Goal: Task Accomplishment & Management: Manage account settings

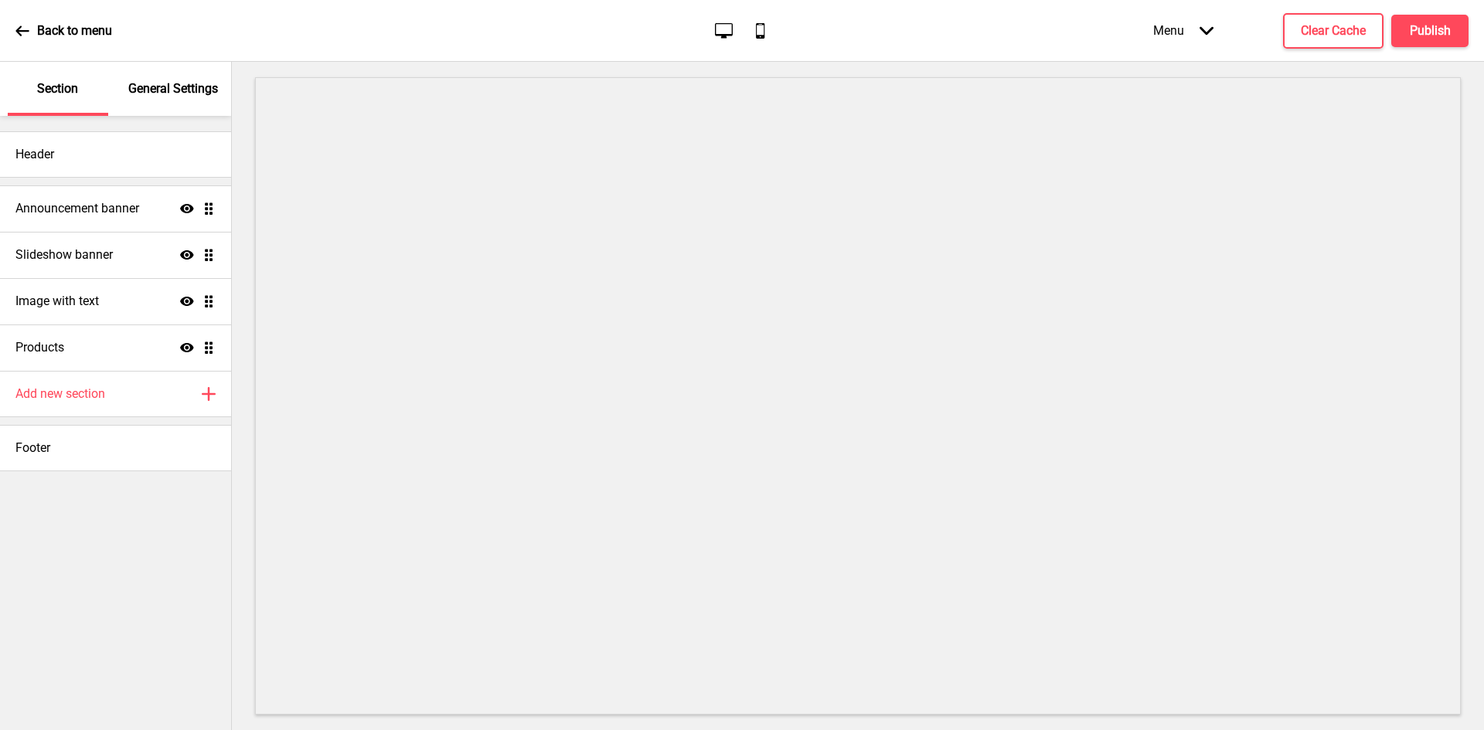
click at [148, 84] on p "General Settings" at bounding box center [173, 88] width 90 height 17
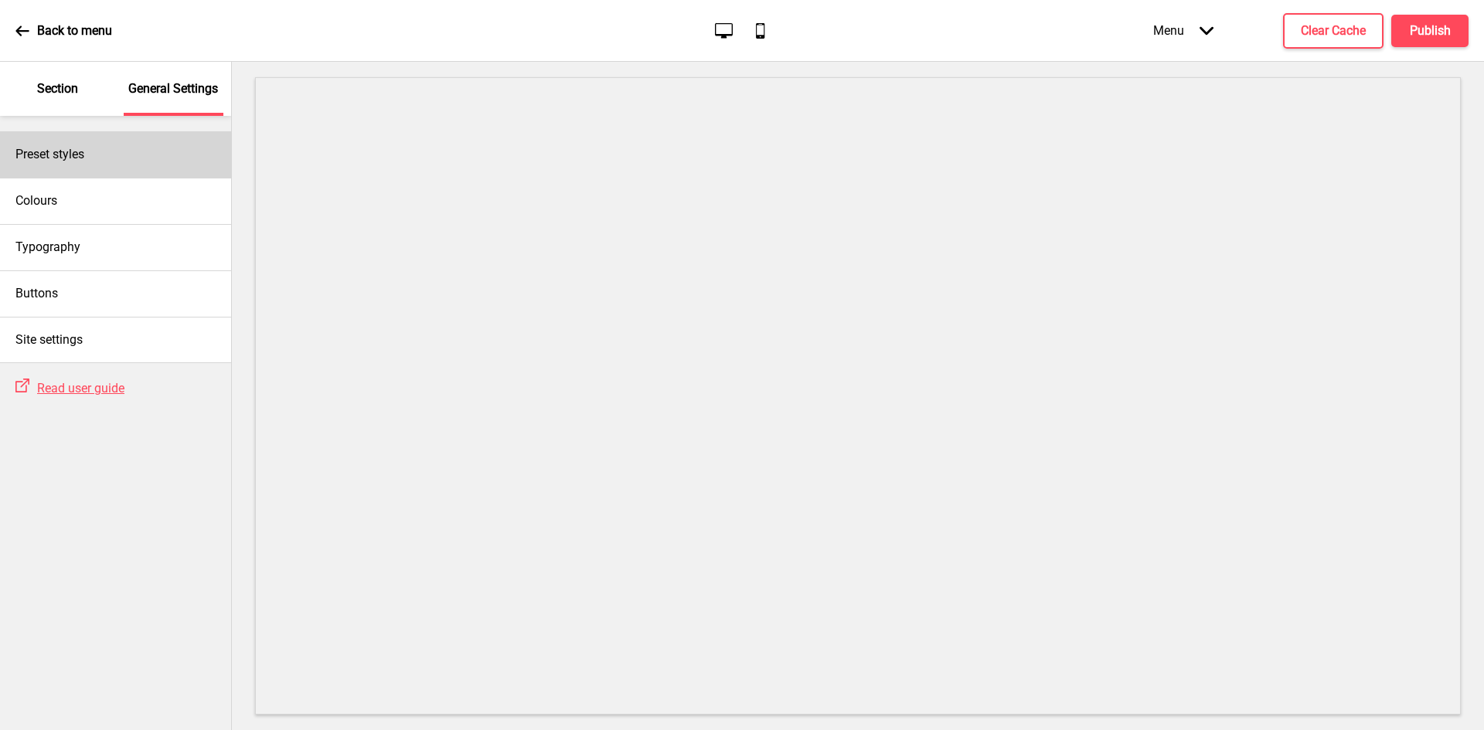
click at [123, 138] on div "Preset styles" at bounding box center [115, 154] width 231 height 46
select select "Custom"
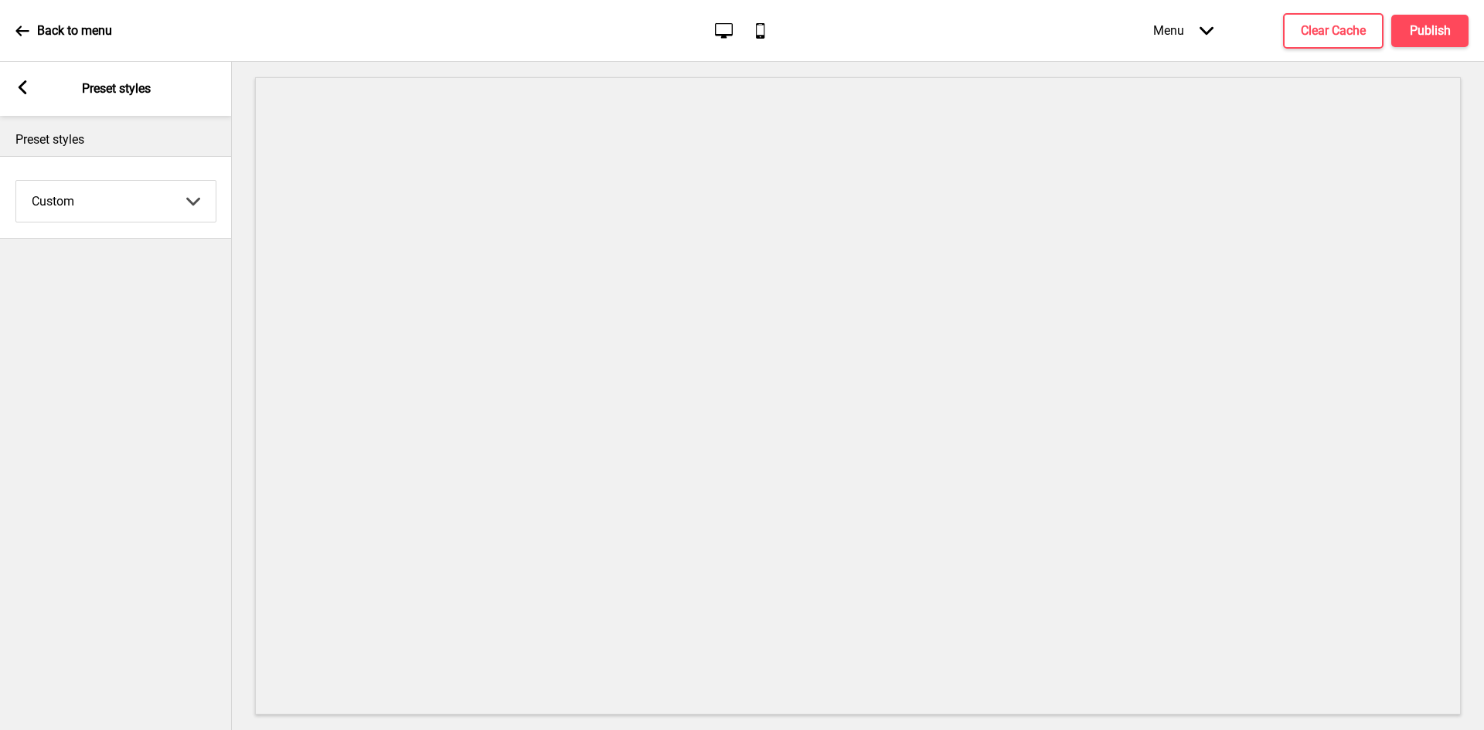
click at [21, 90] on icon at bounding box center [23, 87] width 9 height 14
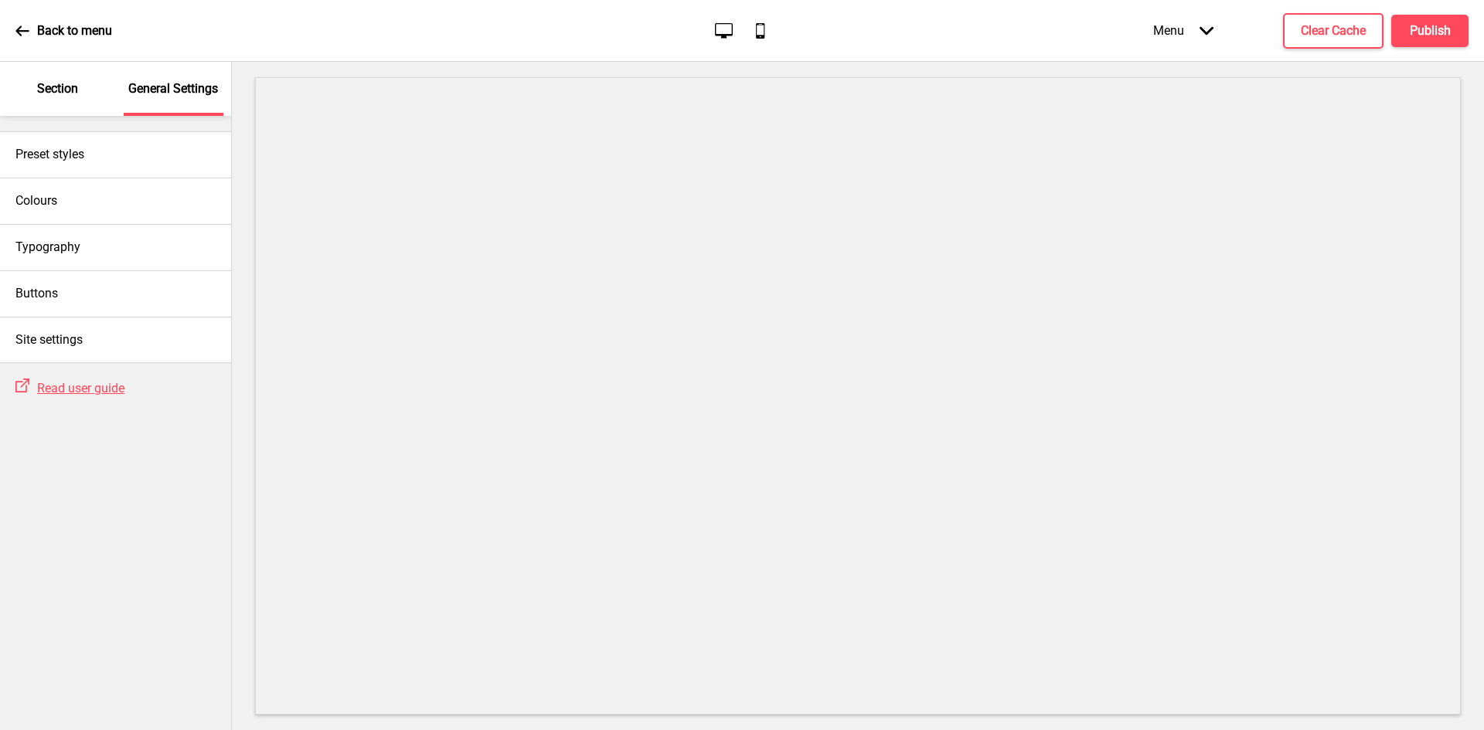
click at [56, 87] on p "Section" at bounding box center [57, 88] width 41 height 17
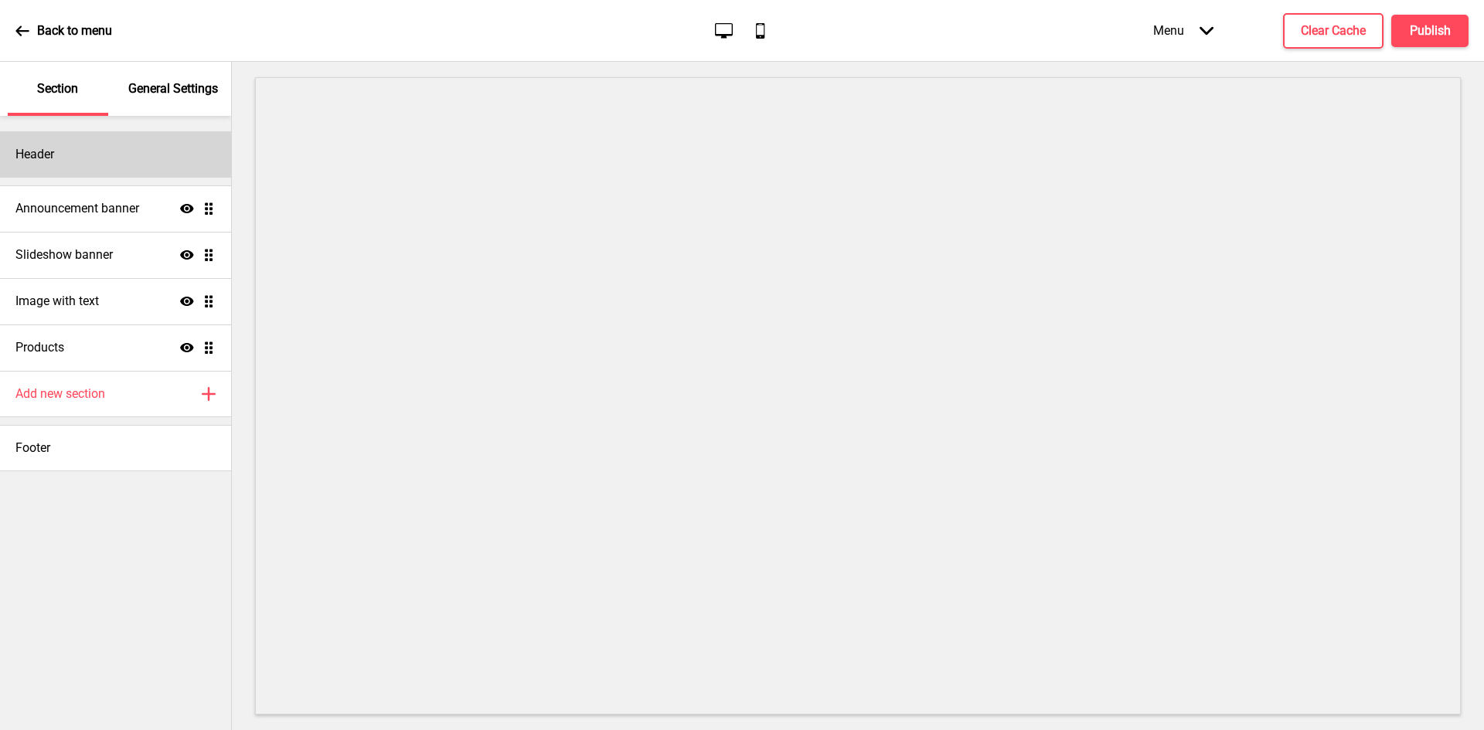
click at [103, 146] on div "Header" at bounding box center [115, 154] width 231 height 46
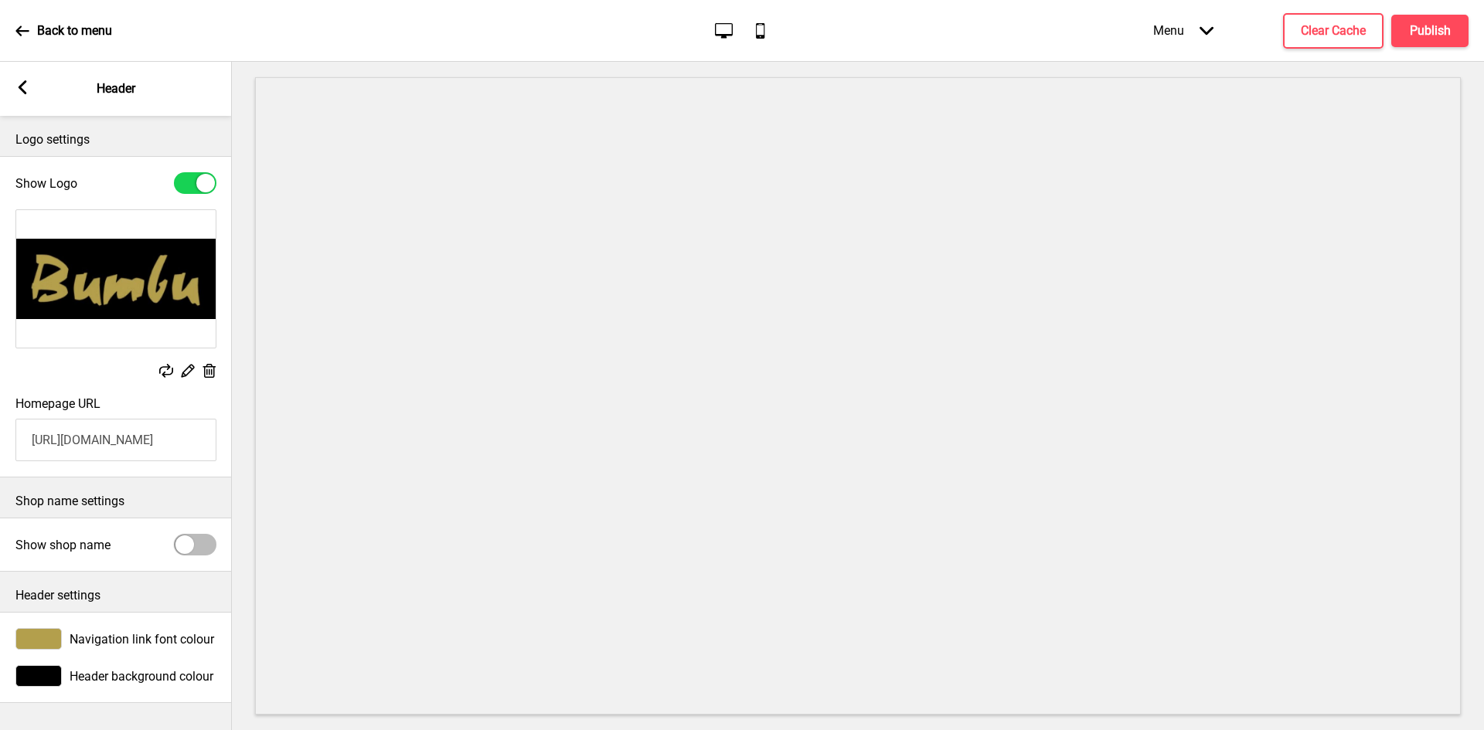
click at [117, 268] on img at bounding box center [115, 279] width 199 height 138
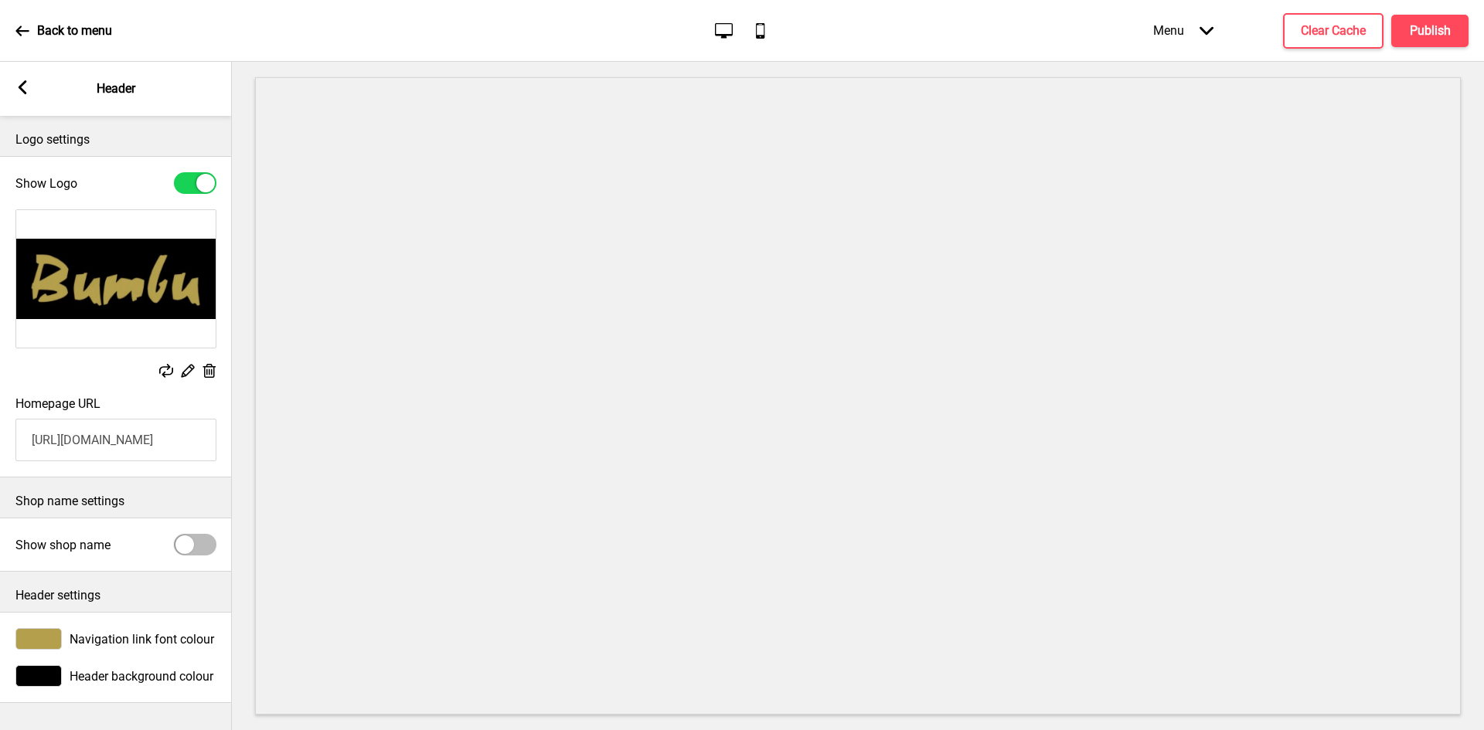
click at [90, 444] on input "[URL][DOMAIN_NAME]" at bounding box center [115, 440] width 201 height 43
click at [91, 444] on input "[URL][DOMAIN_NAME]" at bounding box center [115, 440] width 201 height 43
click at [91, 443] on input "[URL][DOMAIN_NAME]" at bounding box center [115, 440] width 201 height 43
click at [96, 638] on span "Navigation link font colour" at bounding box center [142, 639] width 145 height 15
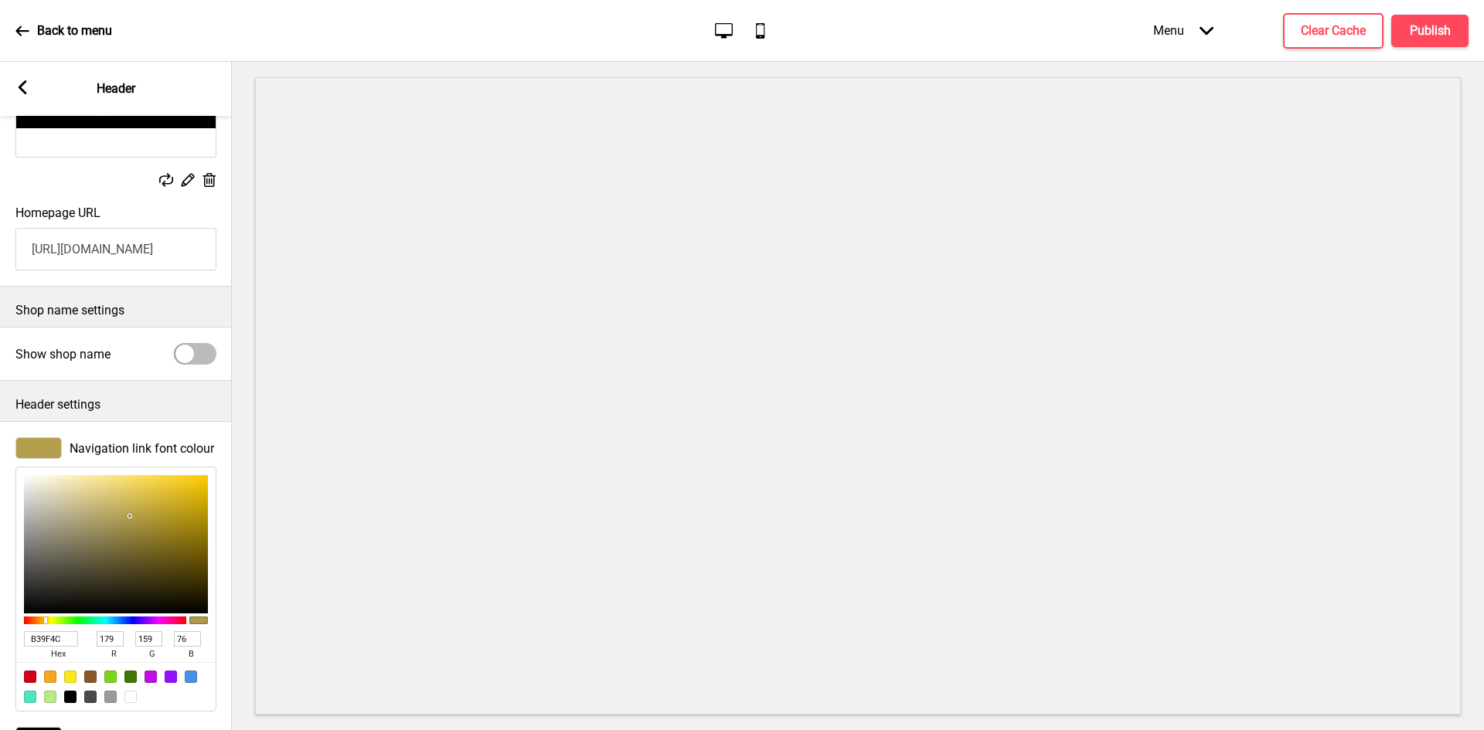
scroll to position [233, 0]
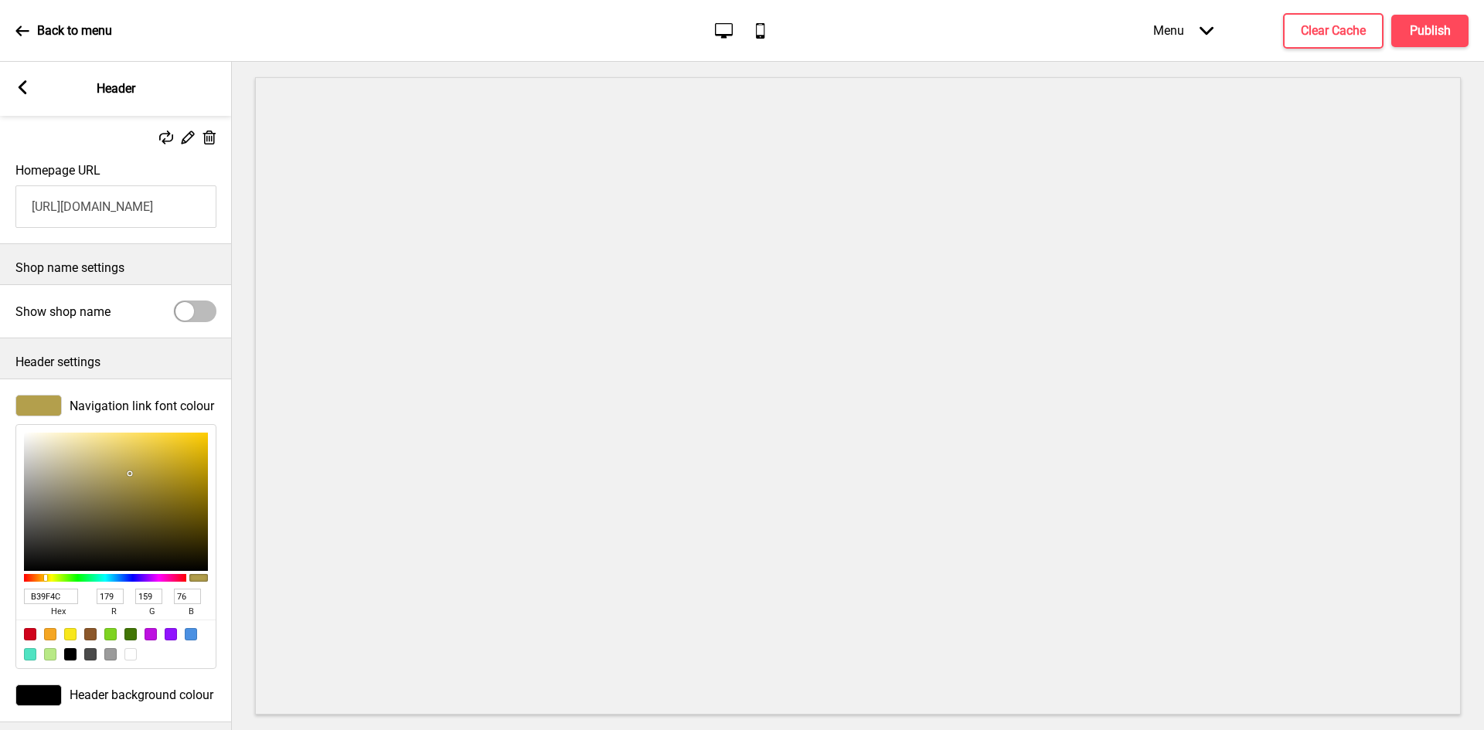
click at [56, 597] on input "B39F4C" at bounding box center [51, 596] width 54 height 15
click at [22, 87] on rect at bounding box center [22, 87] width 14 height 14
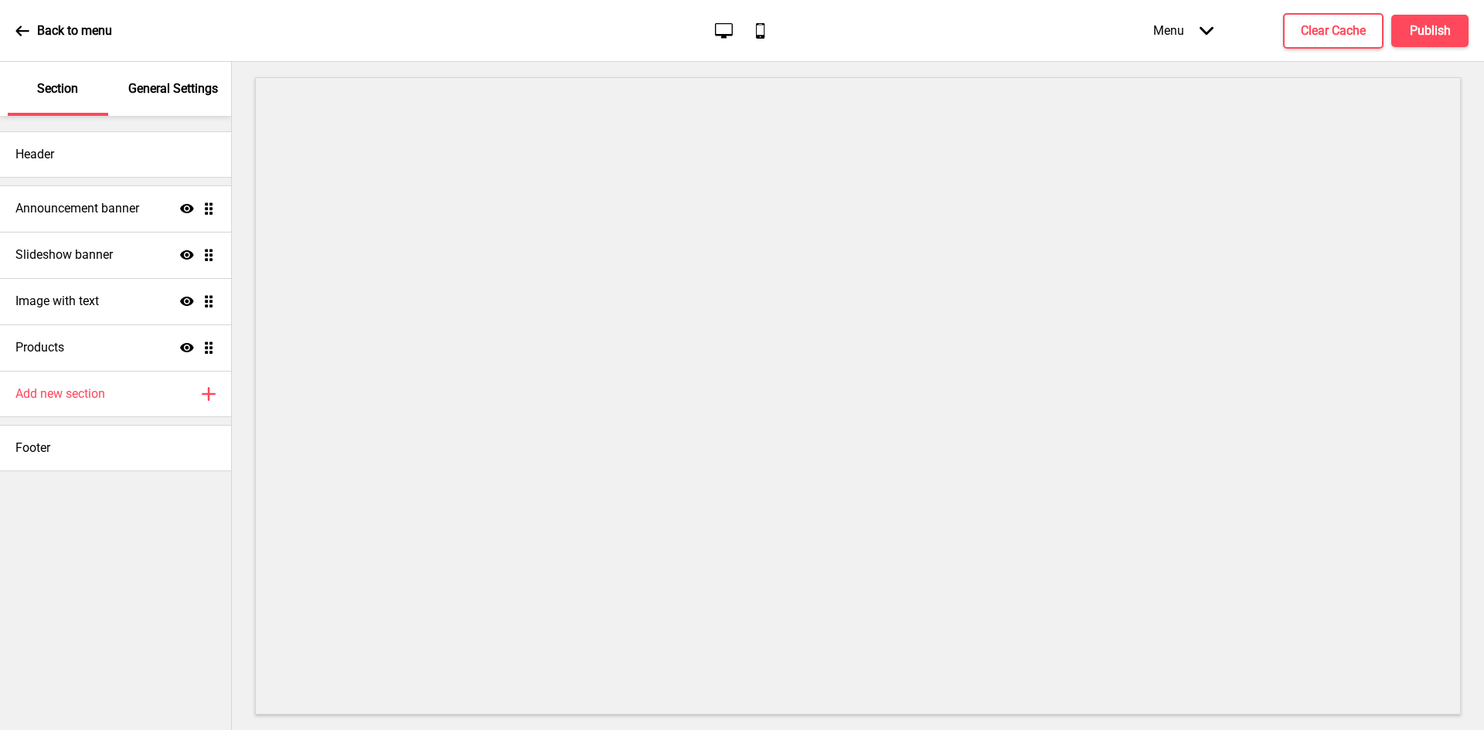
click at [175, 85] on p "General Settings" at bounding box center [173, 88] width 90 height 17
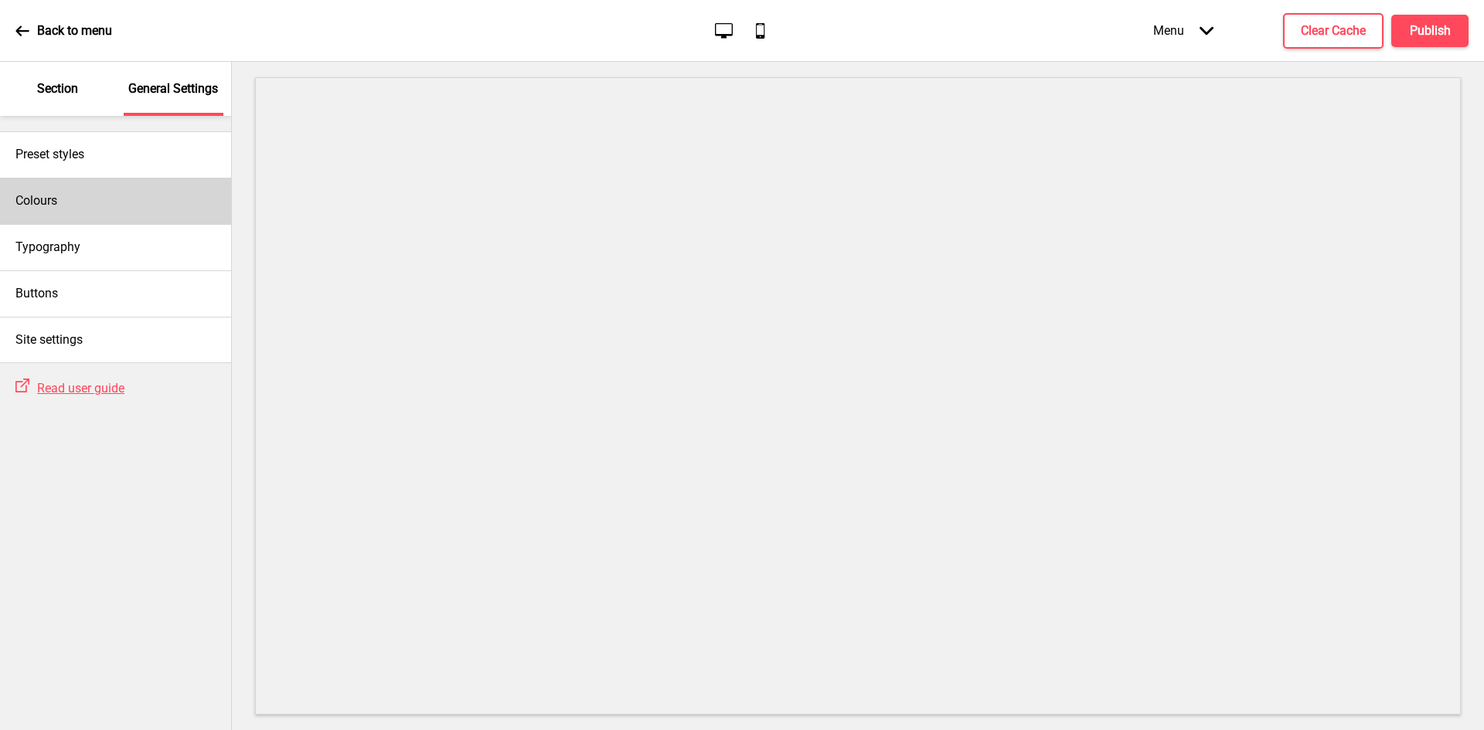
click at [89, 203] on div "Colours" at bounding box center [115, 201] width 231 height 46
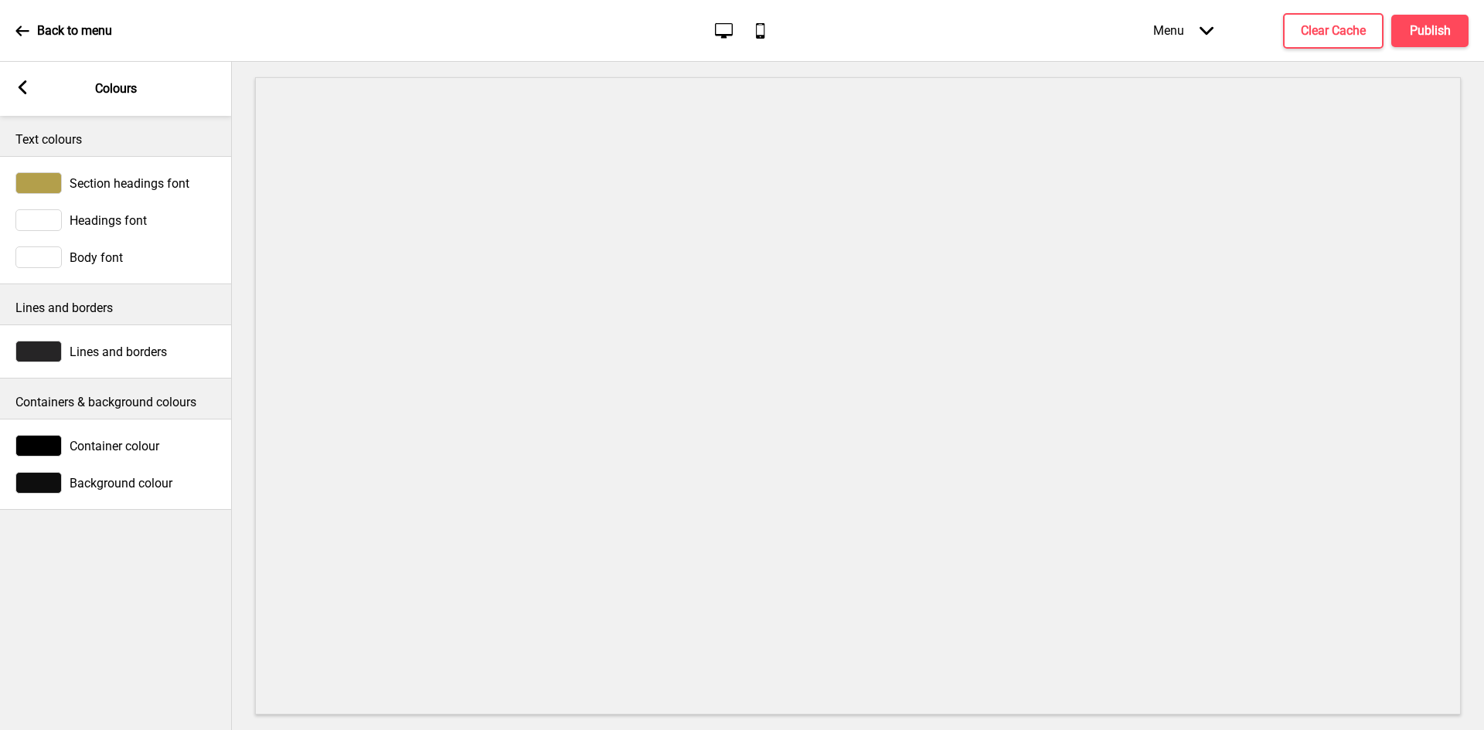
click at [106, 182] on span "Section headings font" at bounding box center [130, 183] width 120 height 15
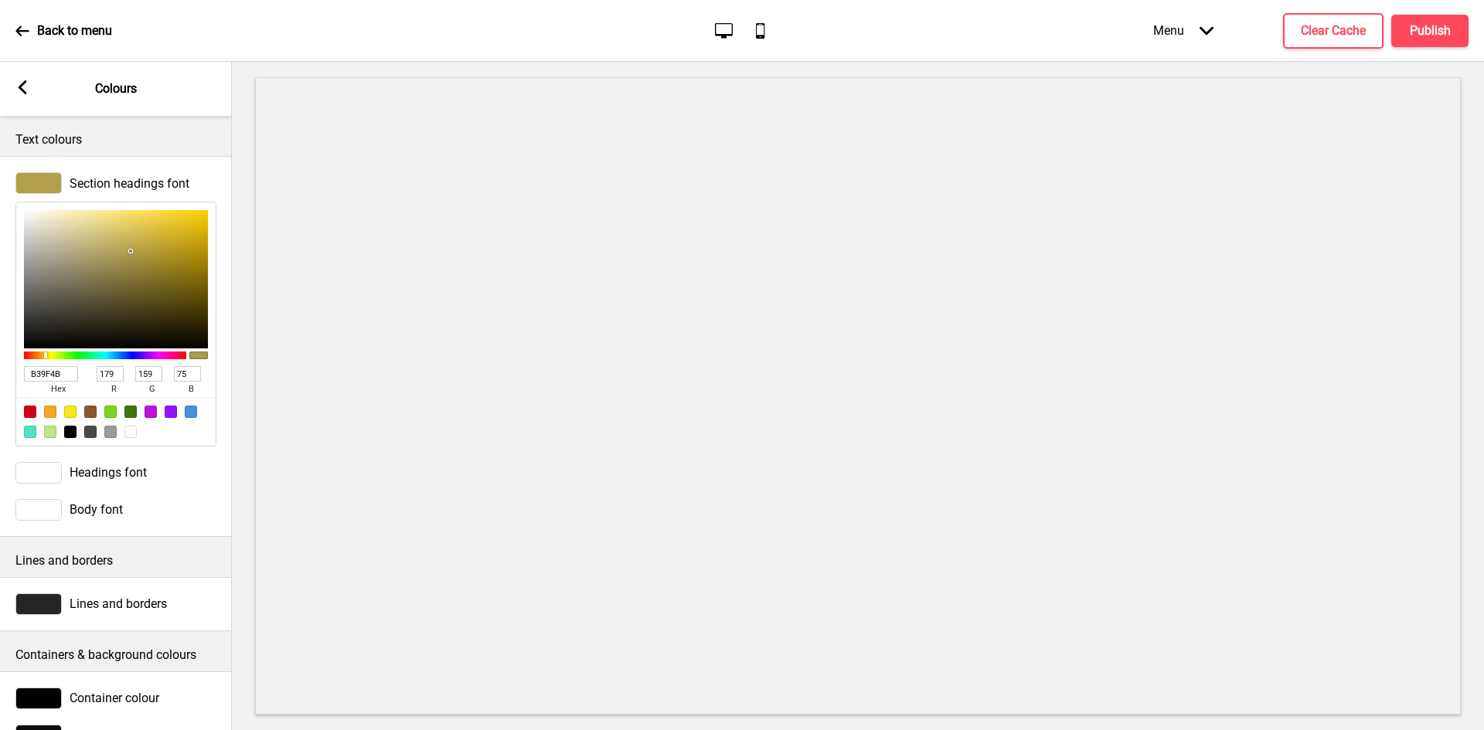
click at [57, 376] on input "B39F4B" at bounding box center [51, 373] width 54 height 15
click at [58, 376] on input "B39F4B" at bounding box center [51, 373] width 54 height 15
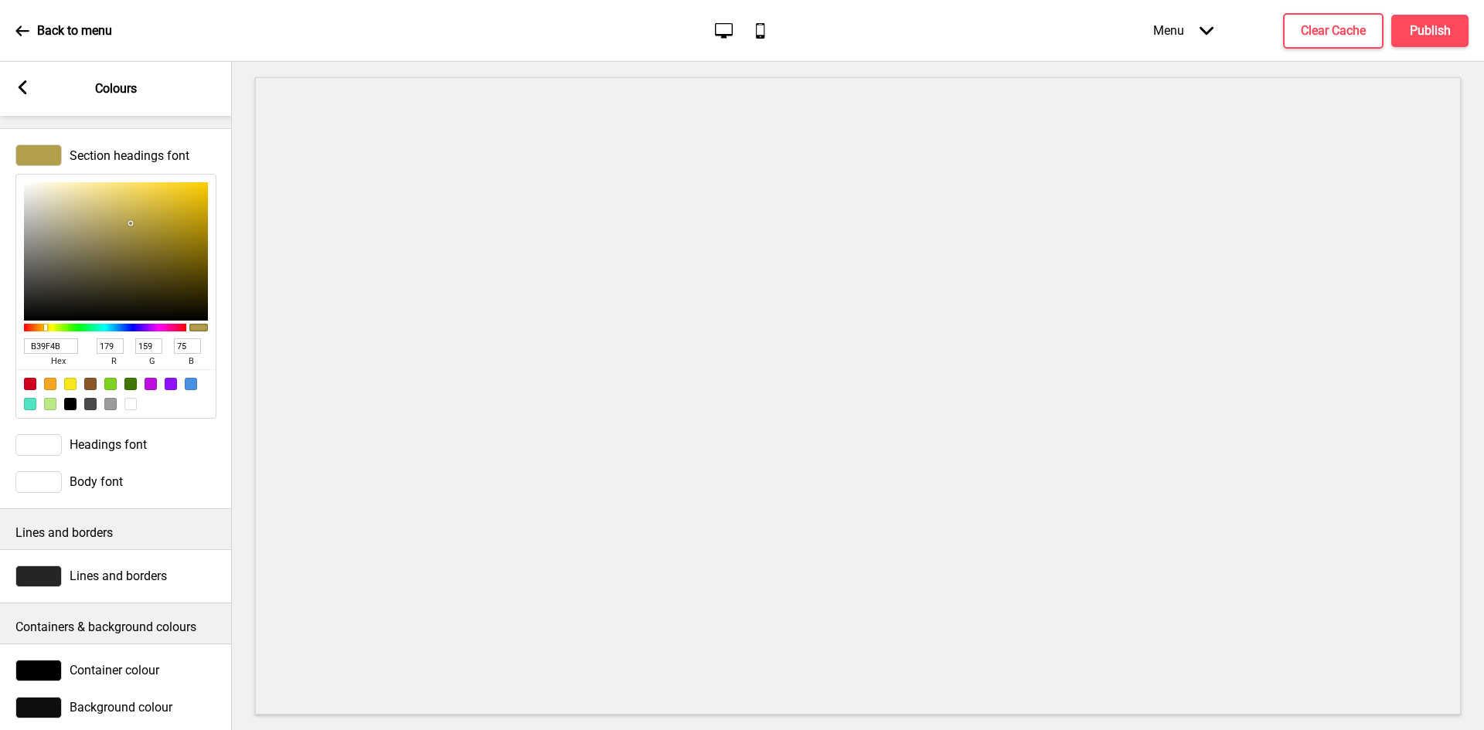
scroll to position [63, 0]
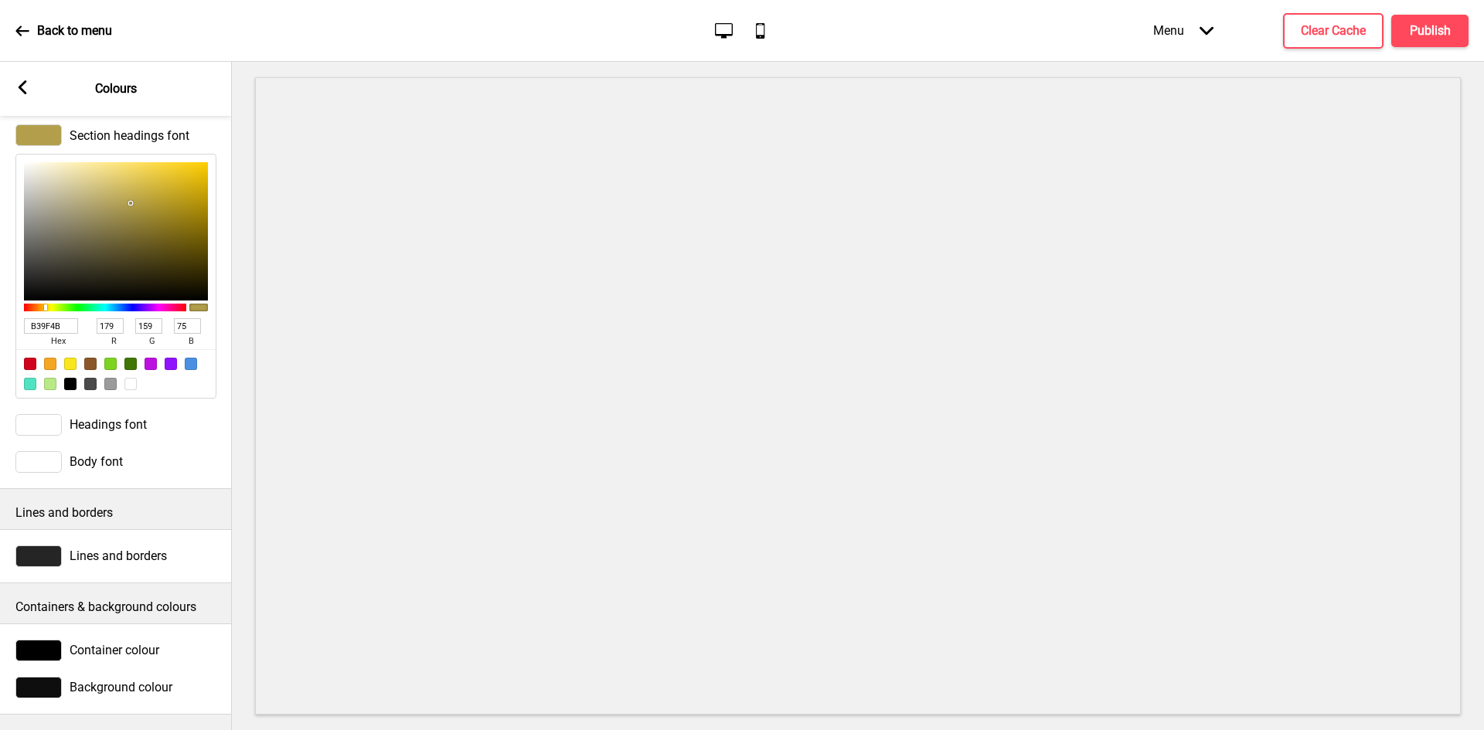
click at [95, 417] on span "Headings font" at bounding box center [108, 424] width 77 height 15
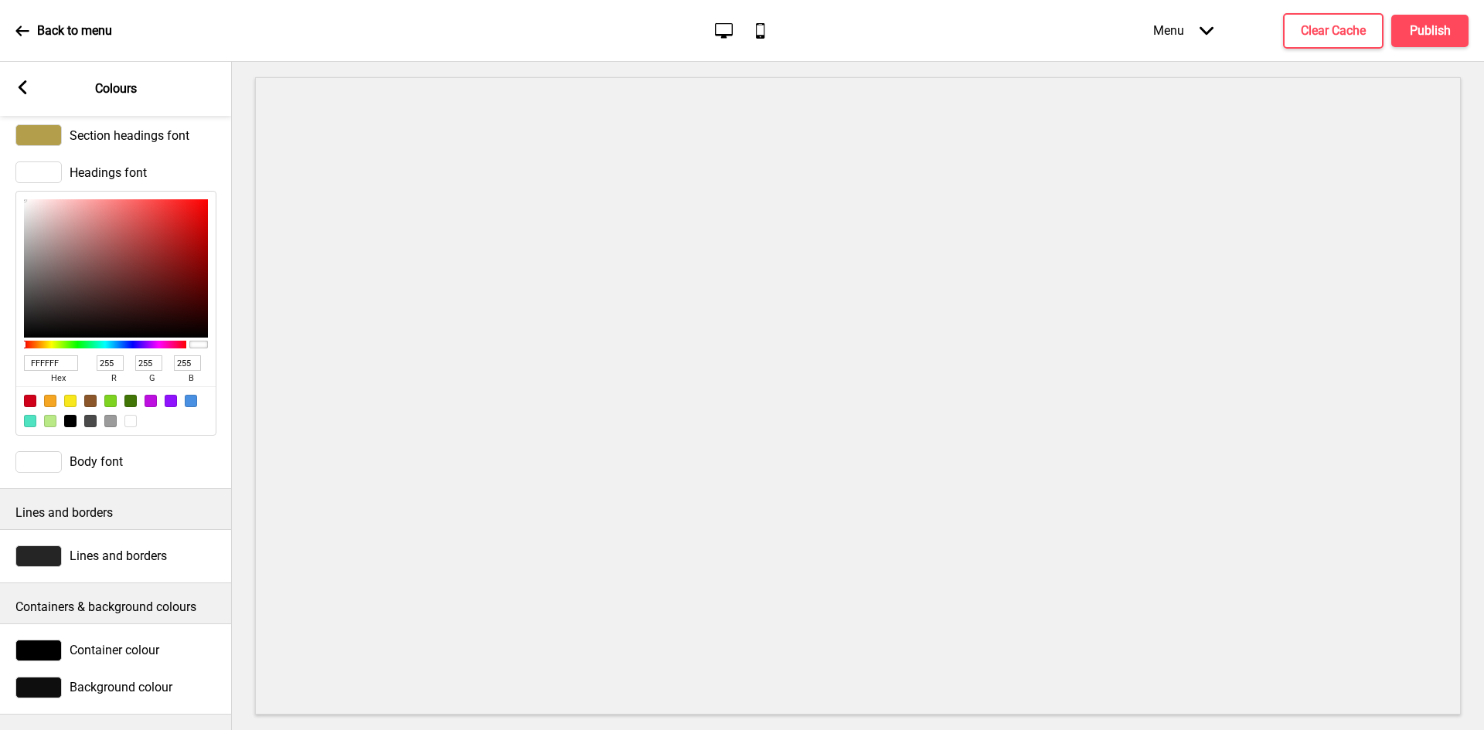
click at [47, 355] on input "FFFFFF" at bounding box center [51, 362] width 54 height 15
click at [107, 454] on span "Body font" at bounding box center [96, 461] width 53 height 15
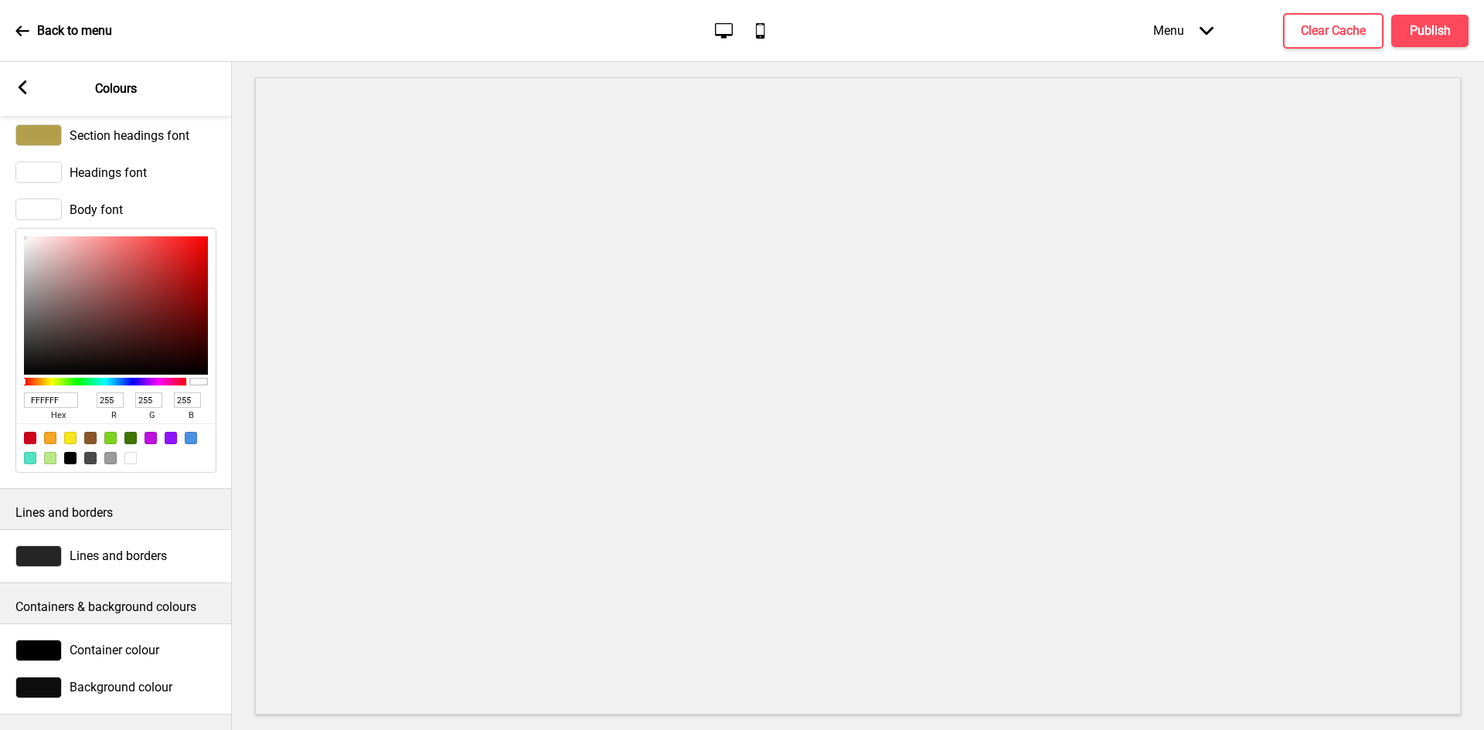
click at [34, 393] on input "FFFFFF" at bounding box center [51, 400] width 54 height 15
click at [97, 549] on span "Lines and borders" at bounding box center [118, 556] width 97 height 15
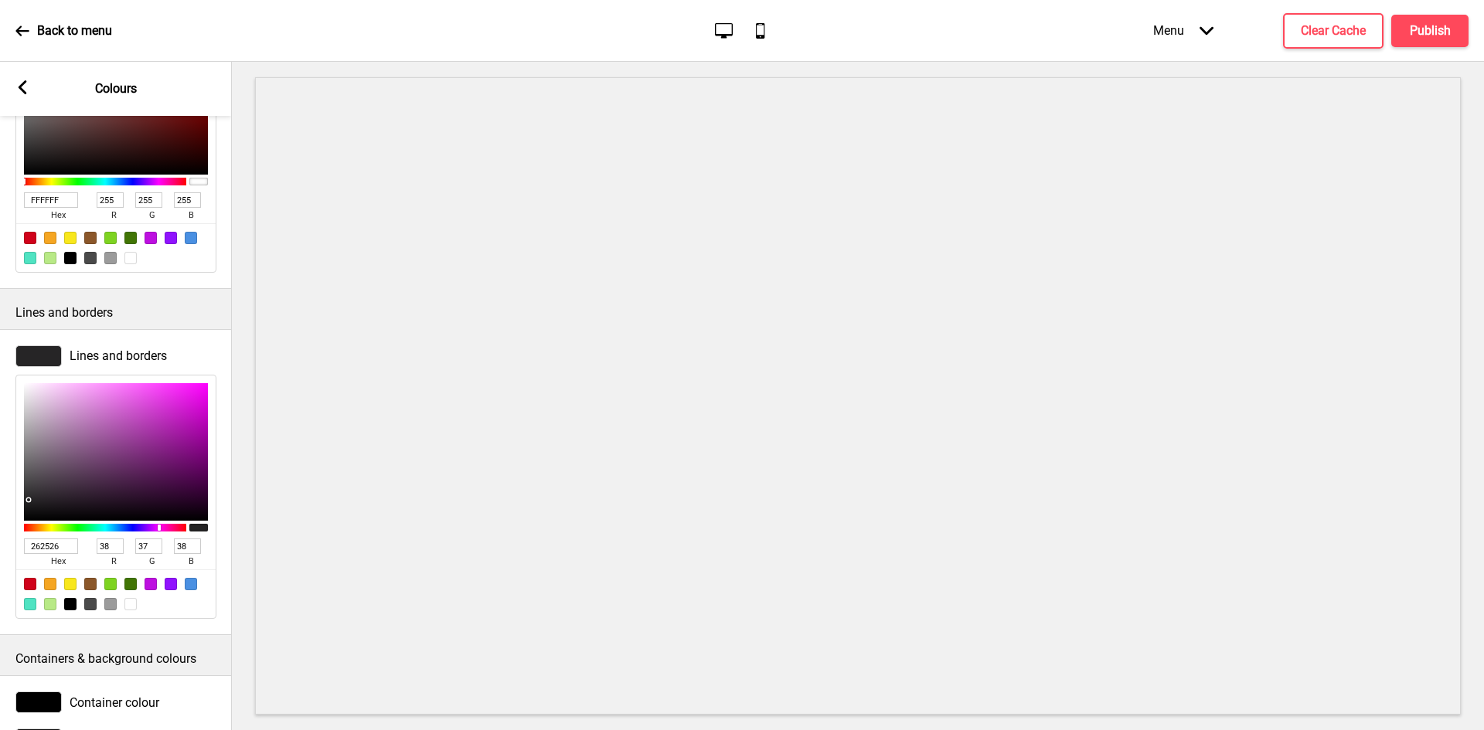
scroll to position [294, 0]
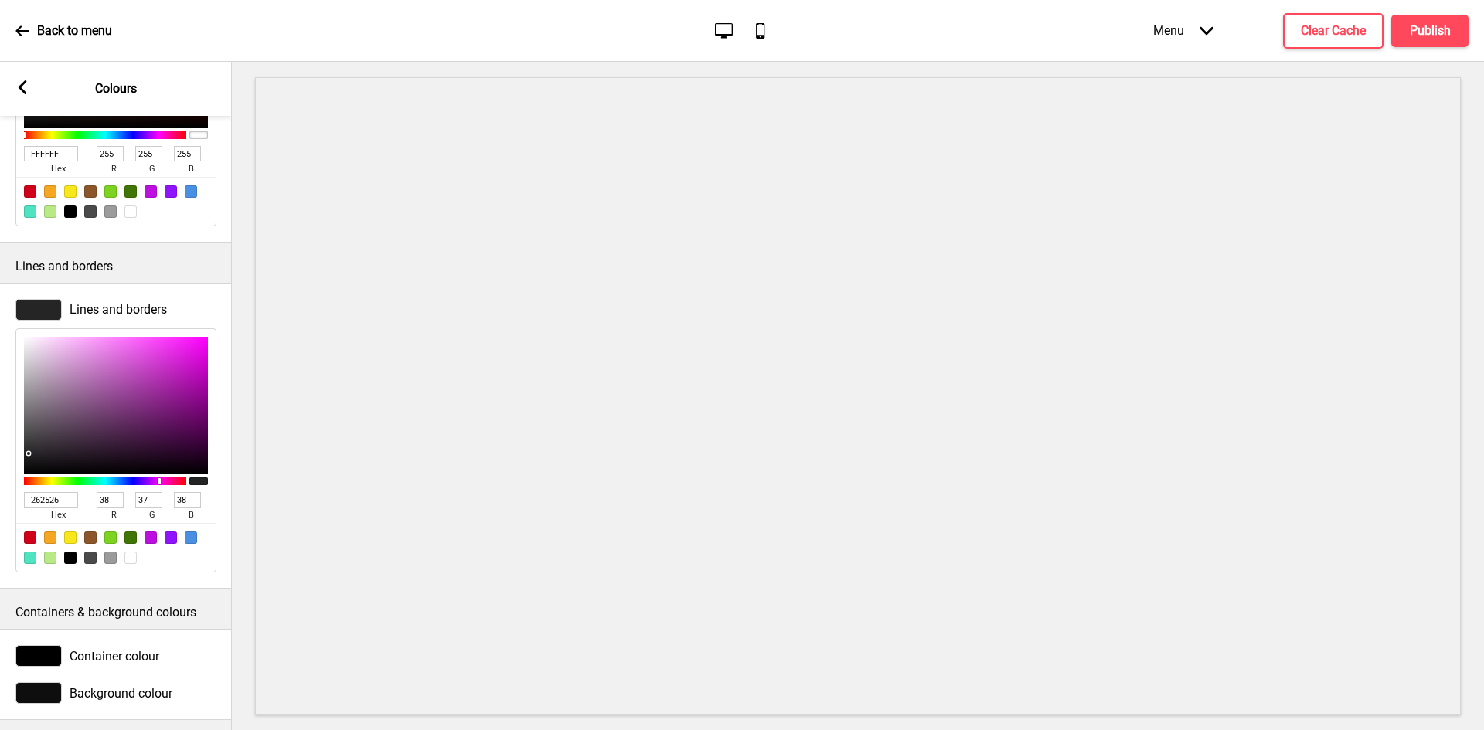
click at [47, 508] on input "262526" at bounding box center [51, 499] width 54 height 15
click at [104, 651] on div "Container colour" at bounding box center [115, 656] width 201 height 22
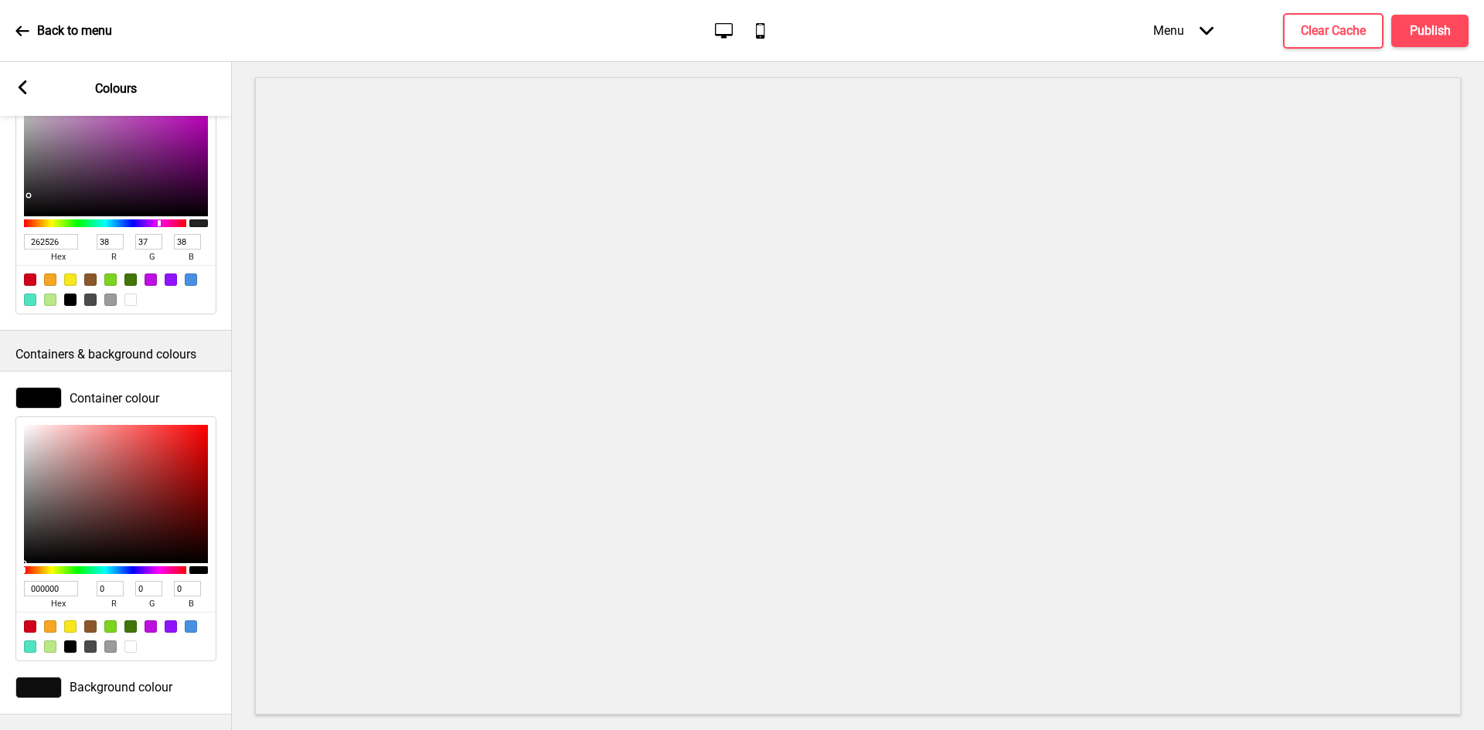
scroll to position [573, 0]
click at [59, 581] on input "000000" at bounding box center [51, 588] width 54 height 15
click at [112, 680] on span "Background colour" at bounding box center [121, 687] width 103 height 15
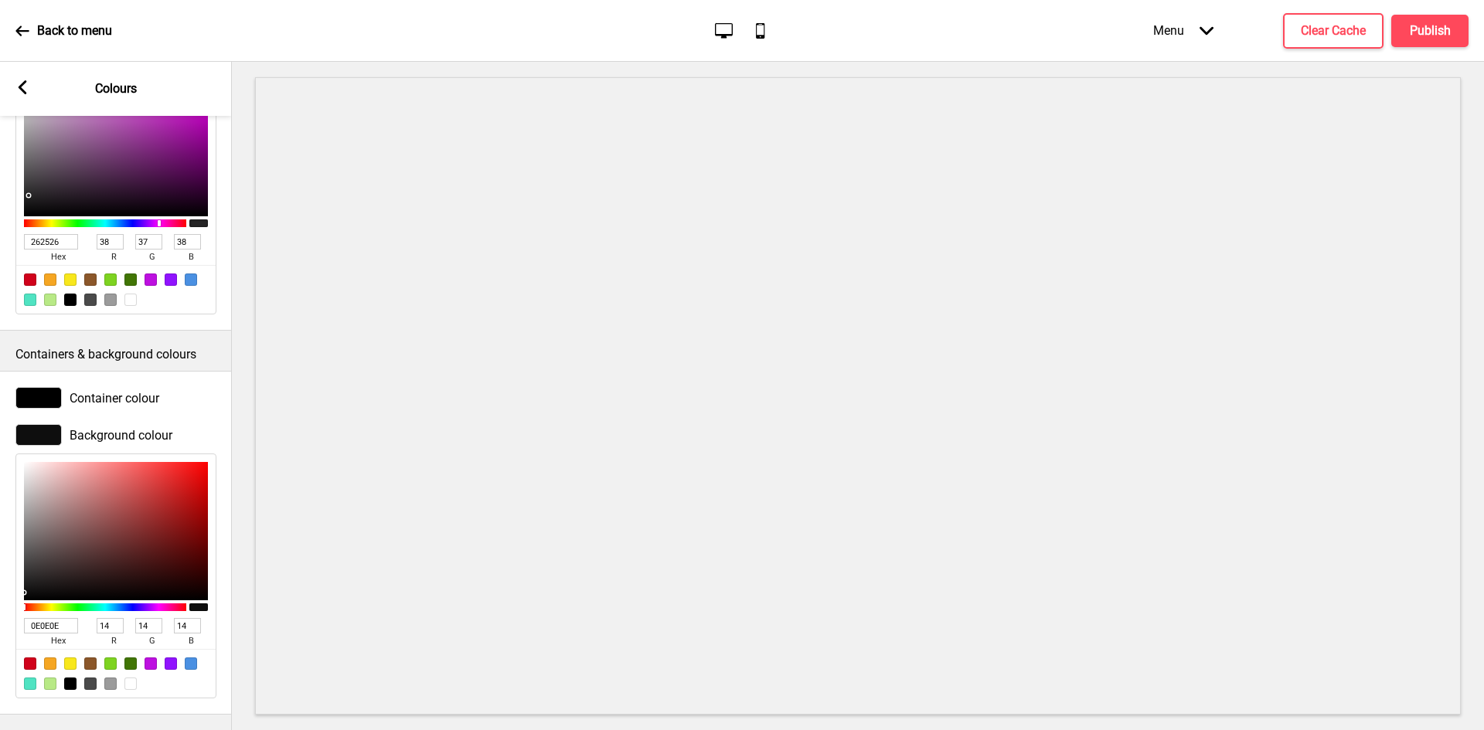
click at [41, 618] on input "0E0E0E" at bounding box center [51, 625] width 54 height 15
click at [26, 92] on icon at bounding box center [23, 87] width 9 height 14
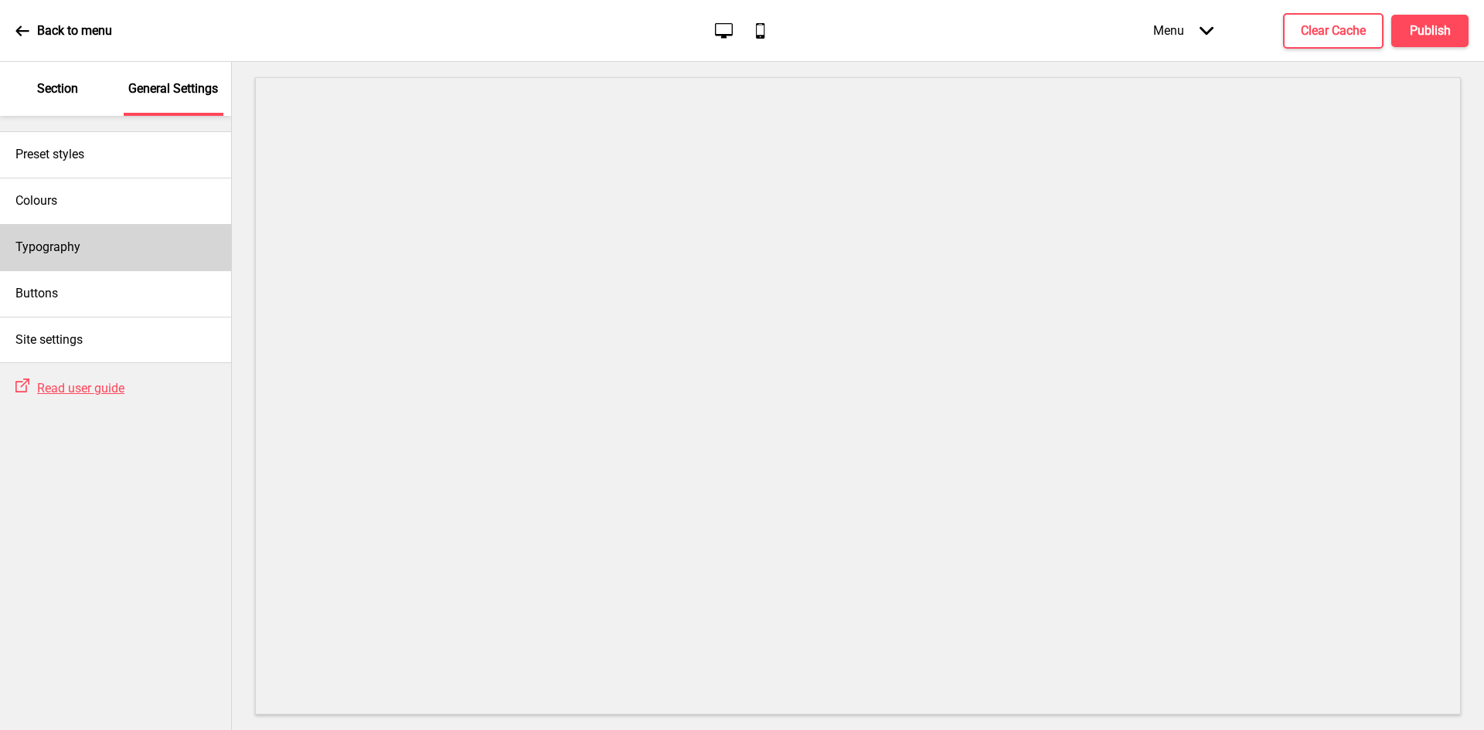
click at [94, 255] on div "Typography" at bounding box center [115, 247] width 231 height 46
select select "Lato"
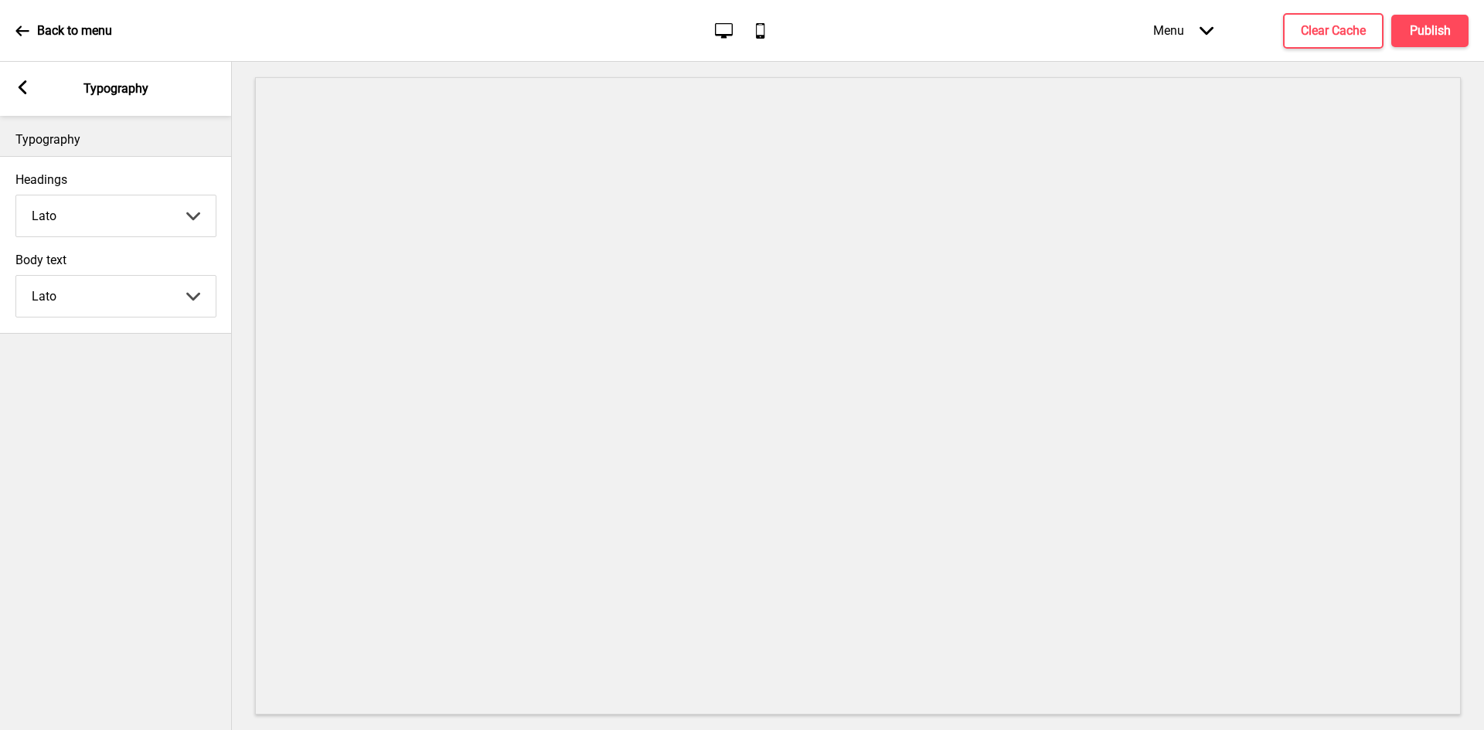
click at [22, 92] on icon at bounding box center [23, 87] width 9 height 14
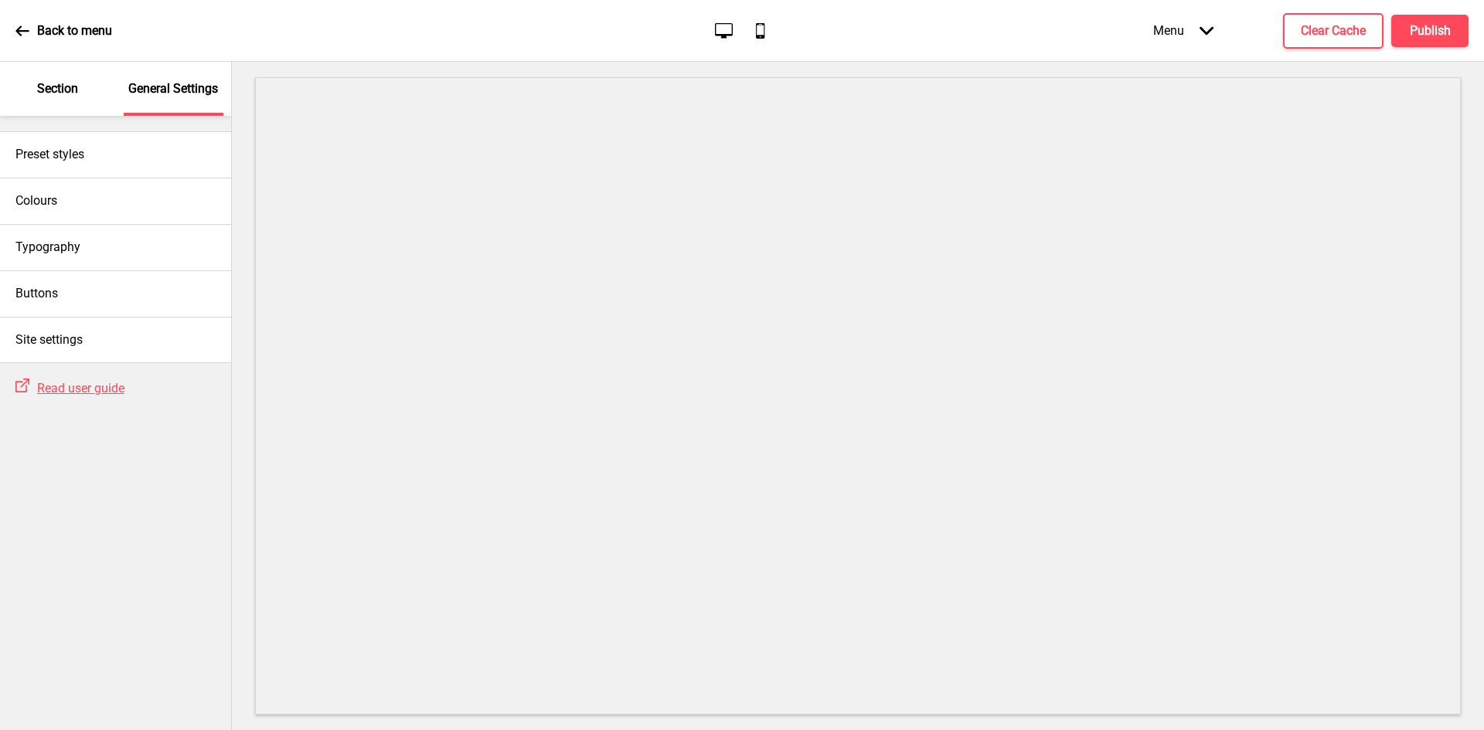
click at [50, 83] on p "Section" at bounding box center [57, 88] width 41 height 17
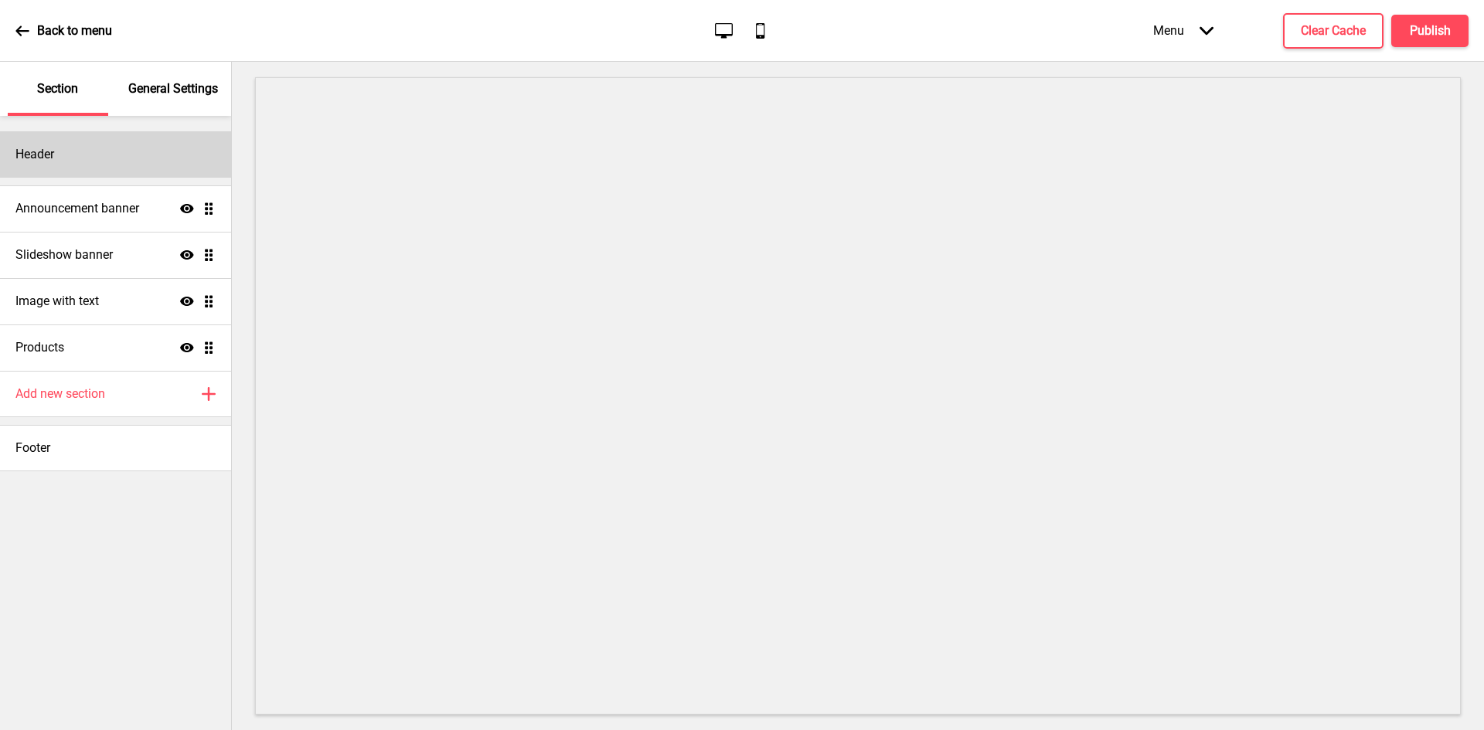
click at [56, 151] on div "Header" at bounding box center [115, 154] width 231 height 46
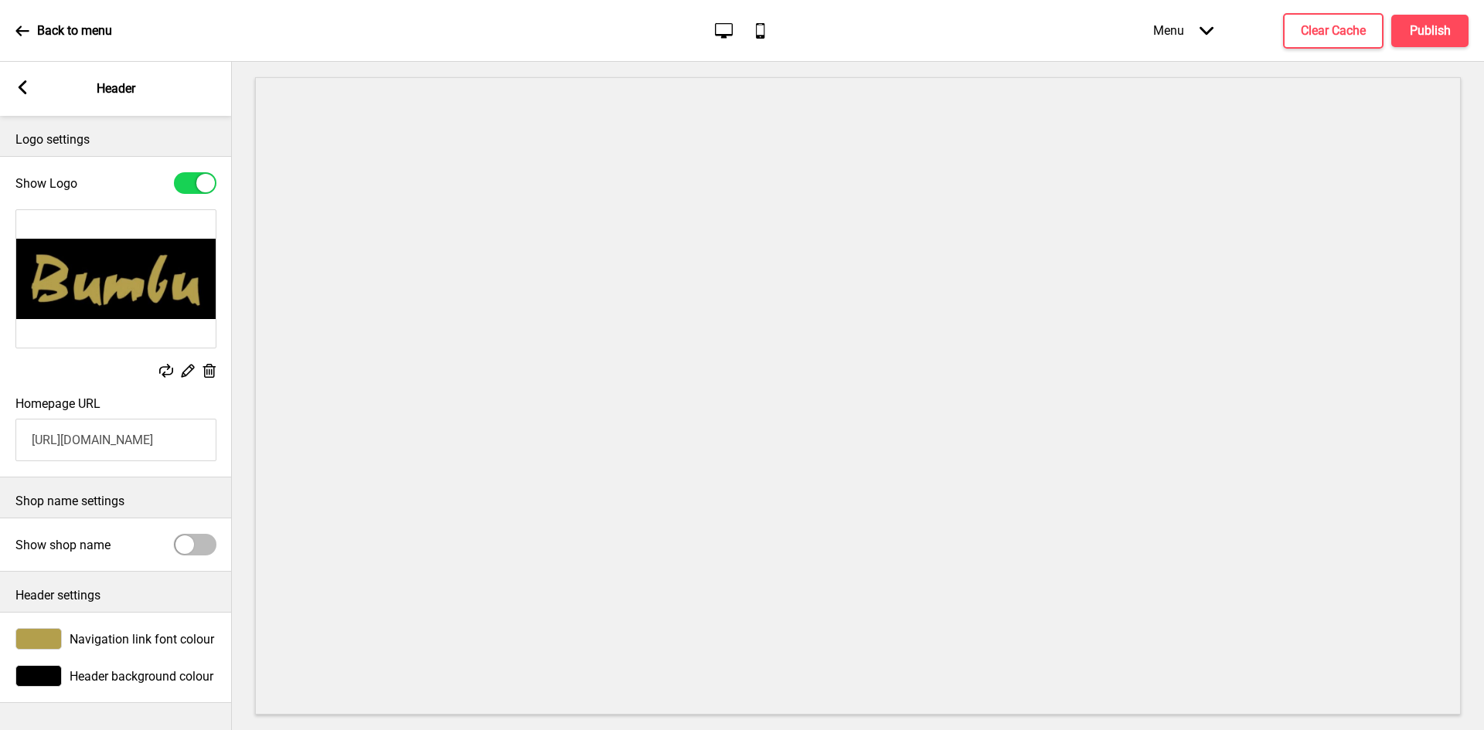
scroll to position [2, 0]
click at [19, 88] on icon at bounding box center [23, 87] width 9 height 14
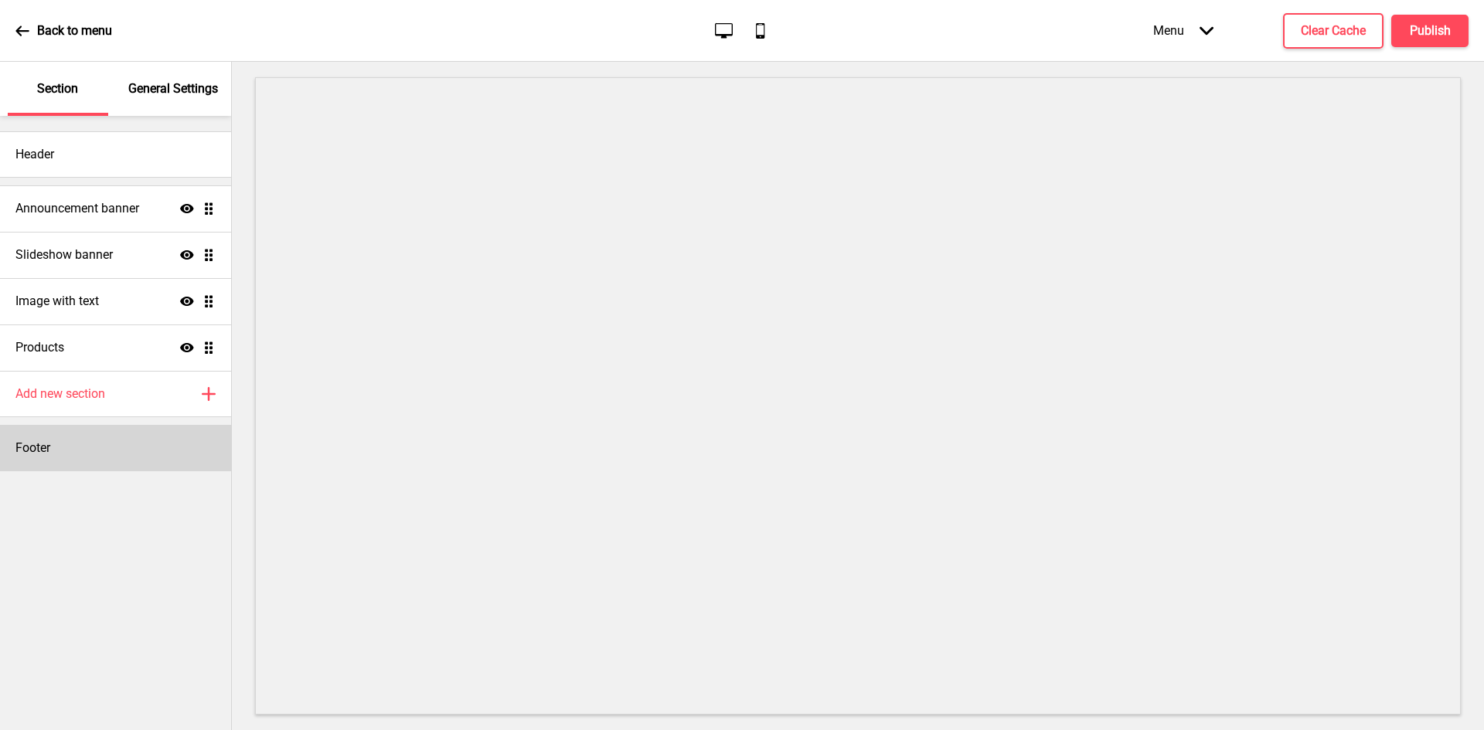
click at [91, 436] on div "Footer" at bounding box center [115, 448] width 231 height 46
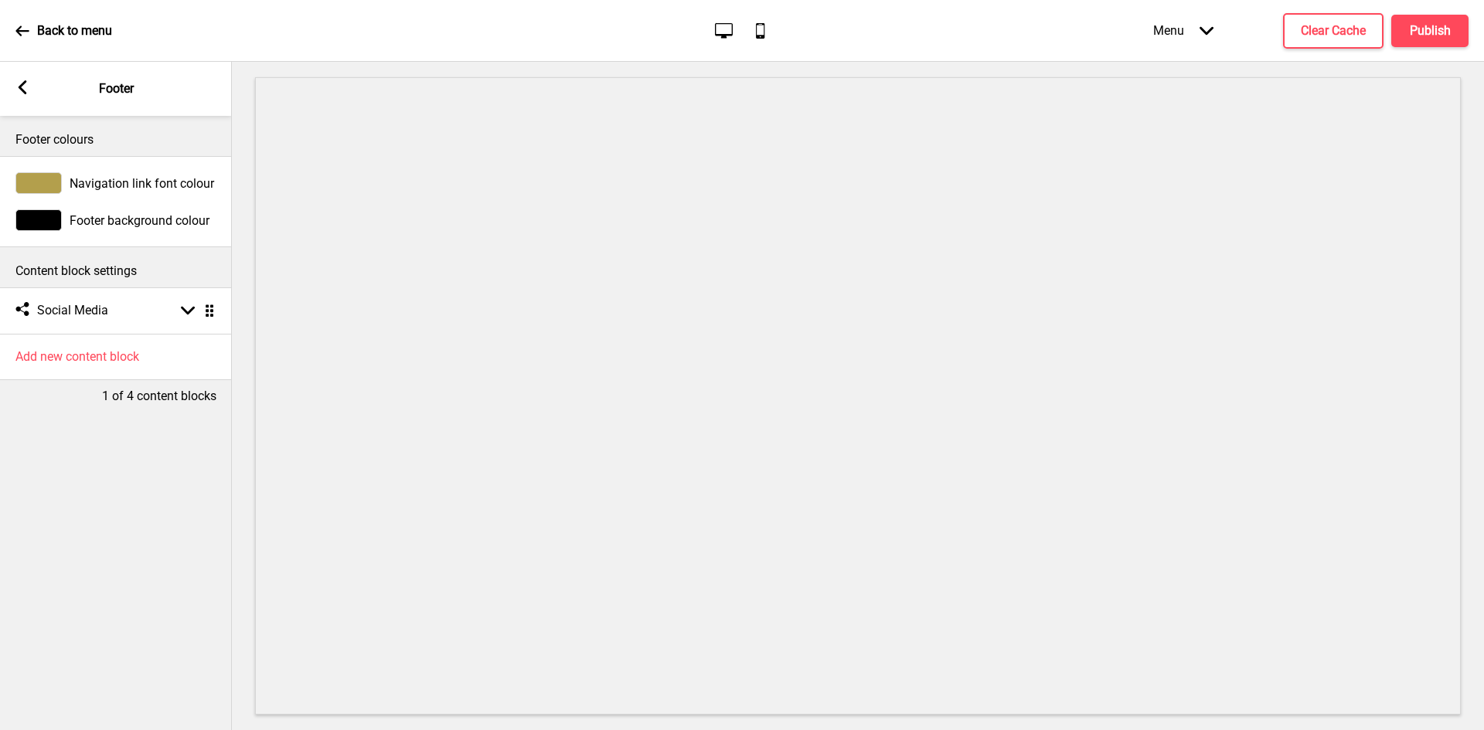
click at [102, 196] on div "Navigation link font colour" at bounding box center [116, 183] width 232 height 37
click at [92, 178] on span "Navigation link font colour" at bounding box center [142, 183] width 145 height 15
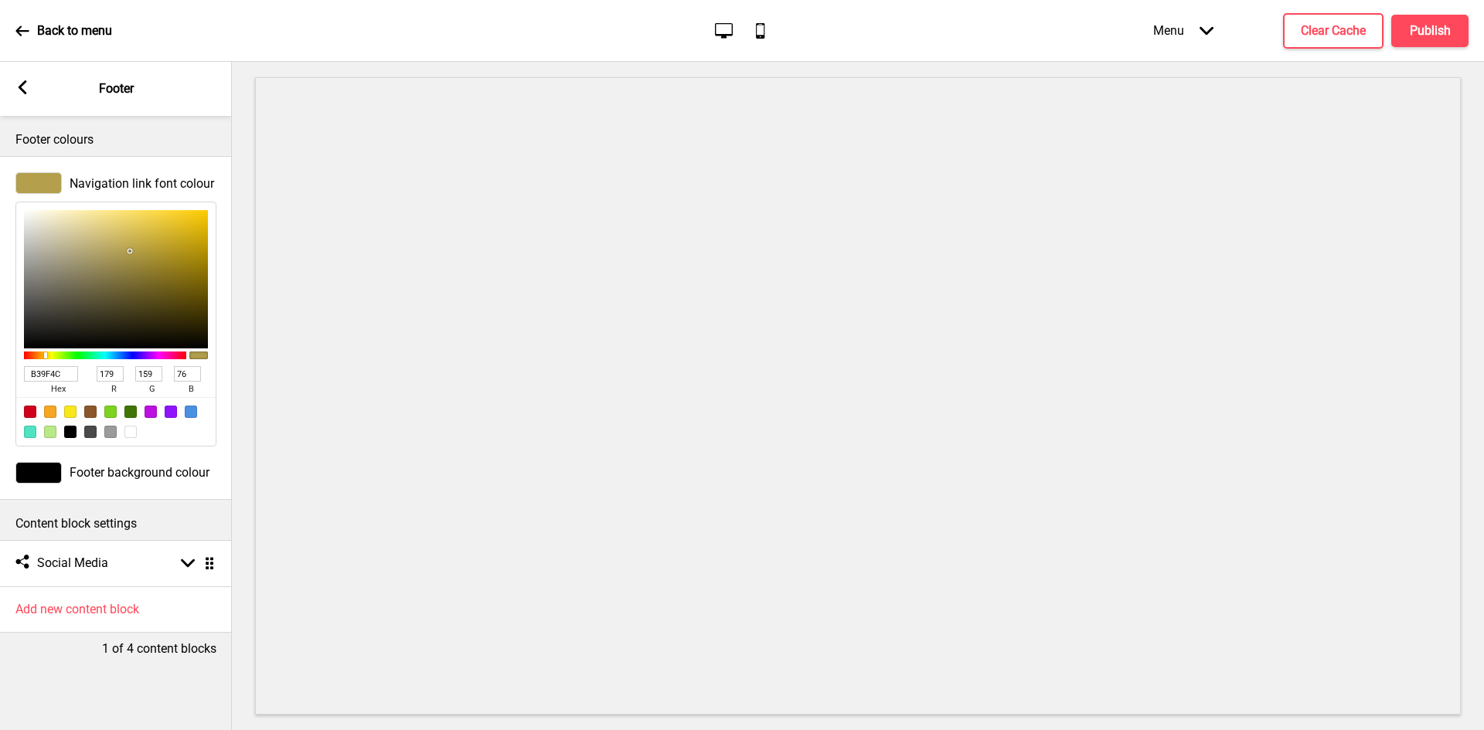
click at [50, 372] on input "B39F4C" at bounding box center [51, 373] width 54 height 15
click at [23, 90] on icon at bounding box center [23, 87] width 9 height 14
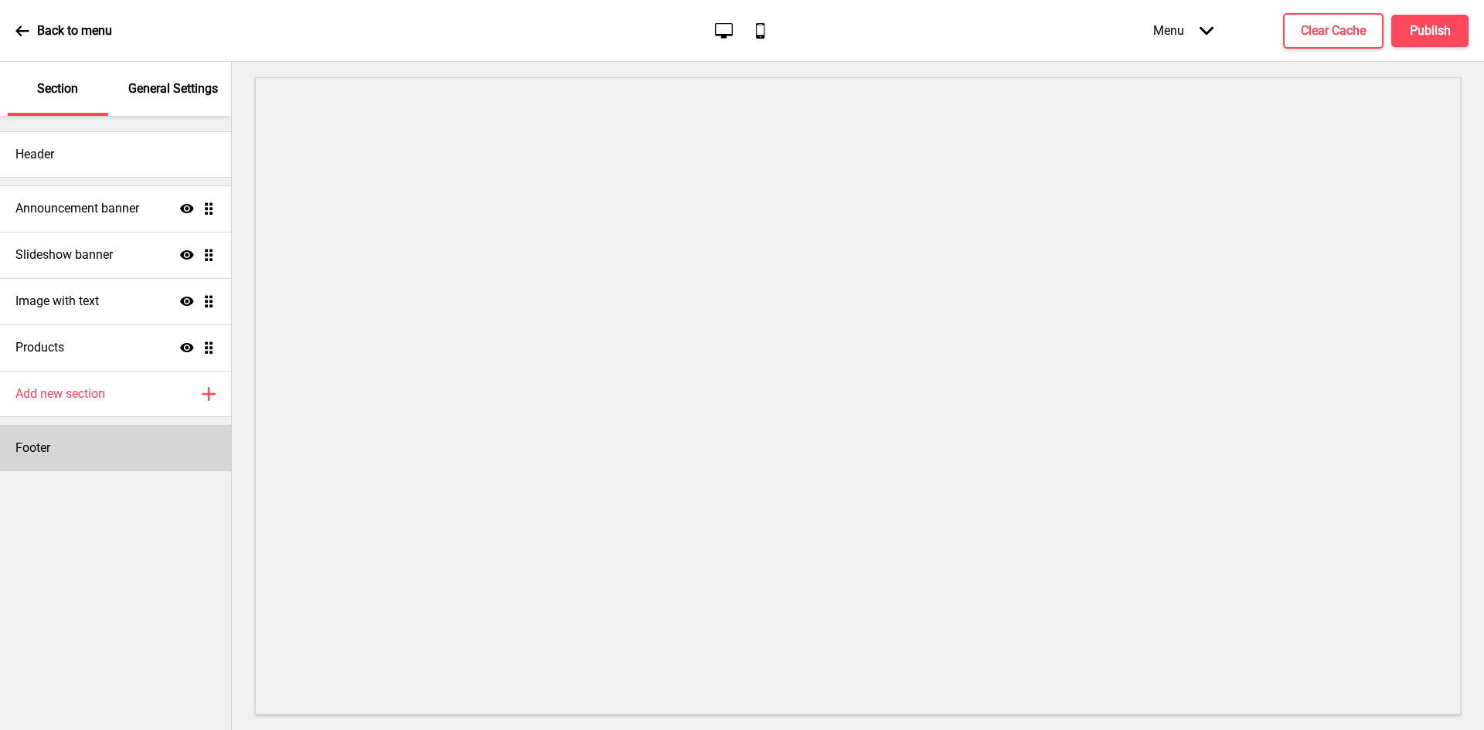
click at [68, 452] on div "Footer" at bounding box center [115, 448] width 231 height 46
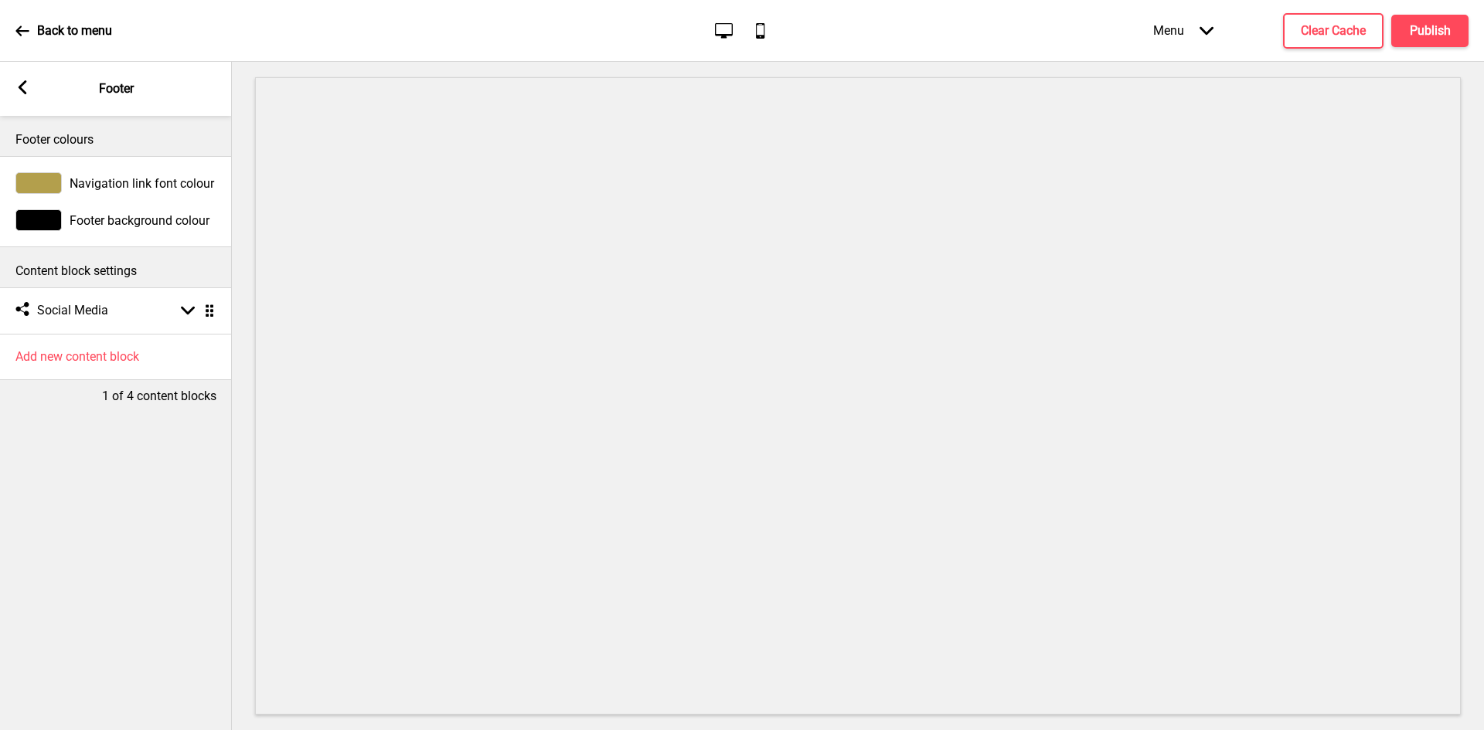
click at [26, 87] on rect at bounding box center [22, 87] width 14 height 14
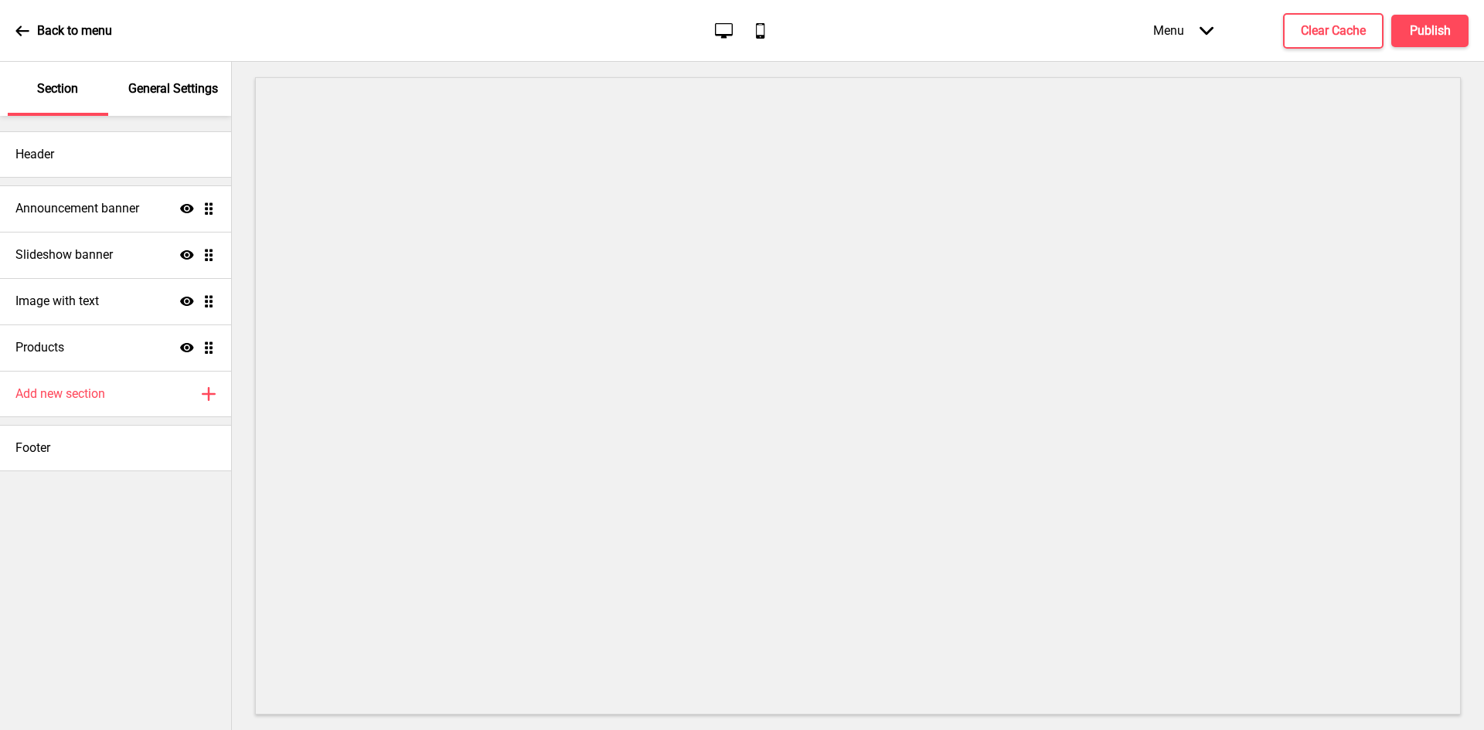
click at [161, 95] on p "General Settings" at bounding box center [173, 88] width 90 height 17
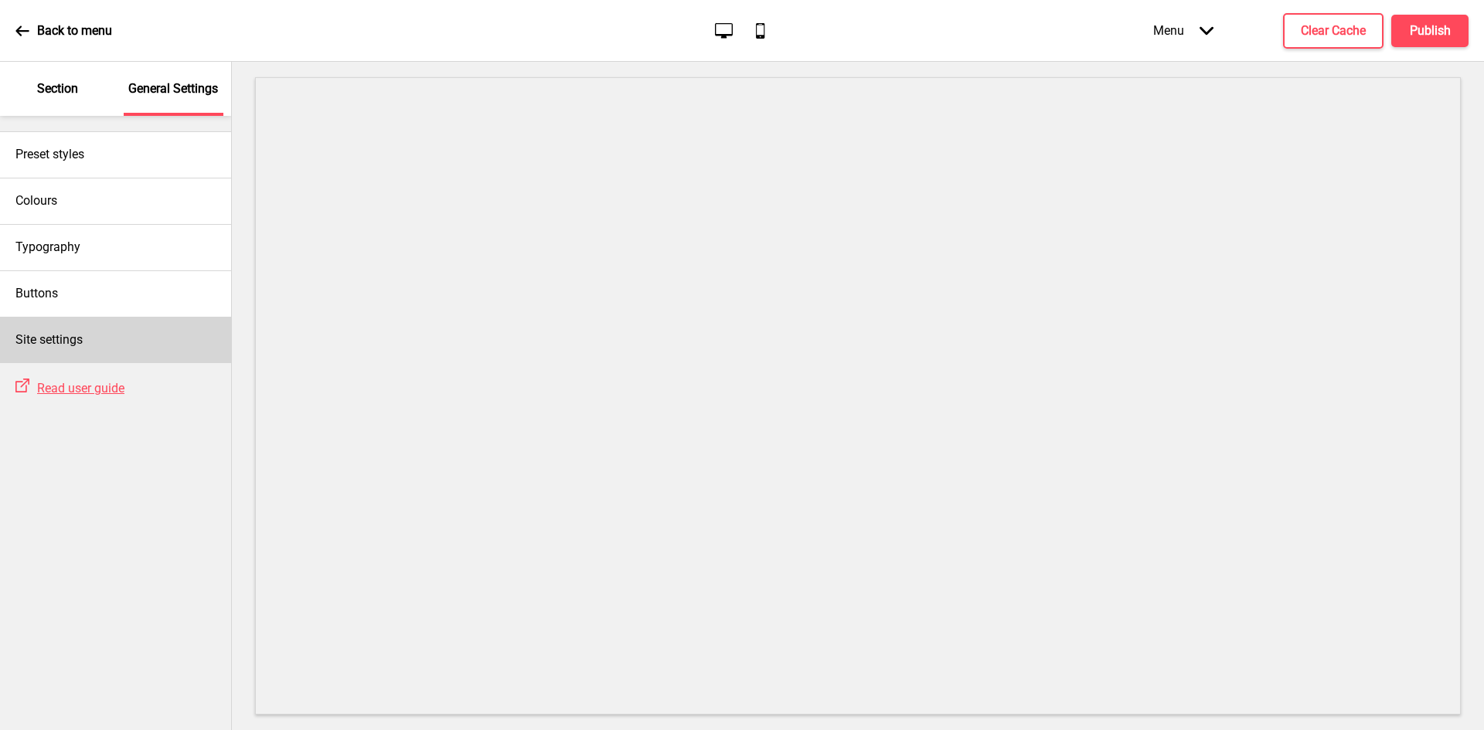
click at [66, 325] on div "Site settings" at bounding box center [115, 340] width 231 height 46
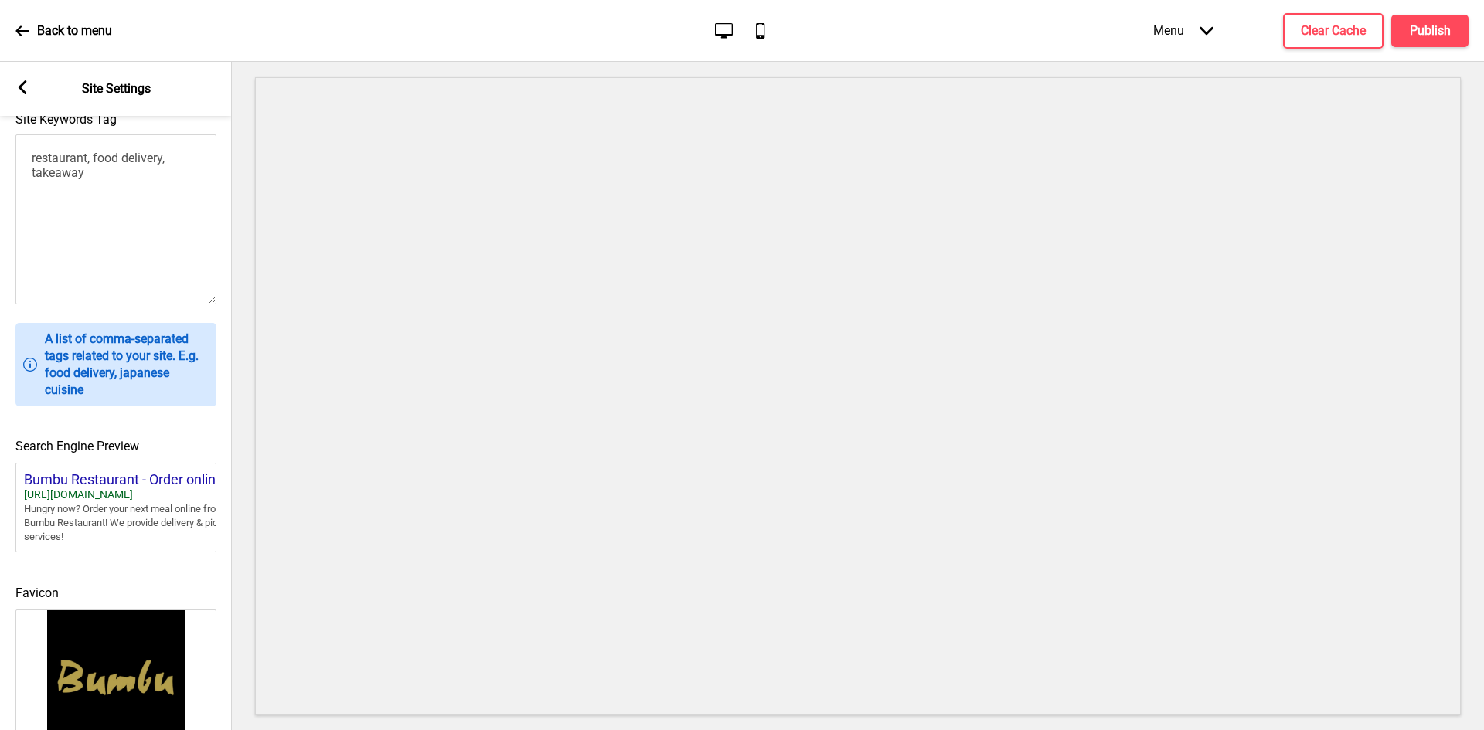
scroll to position [357, 0]
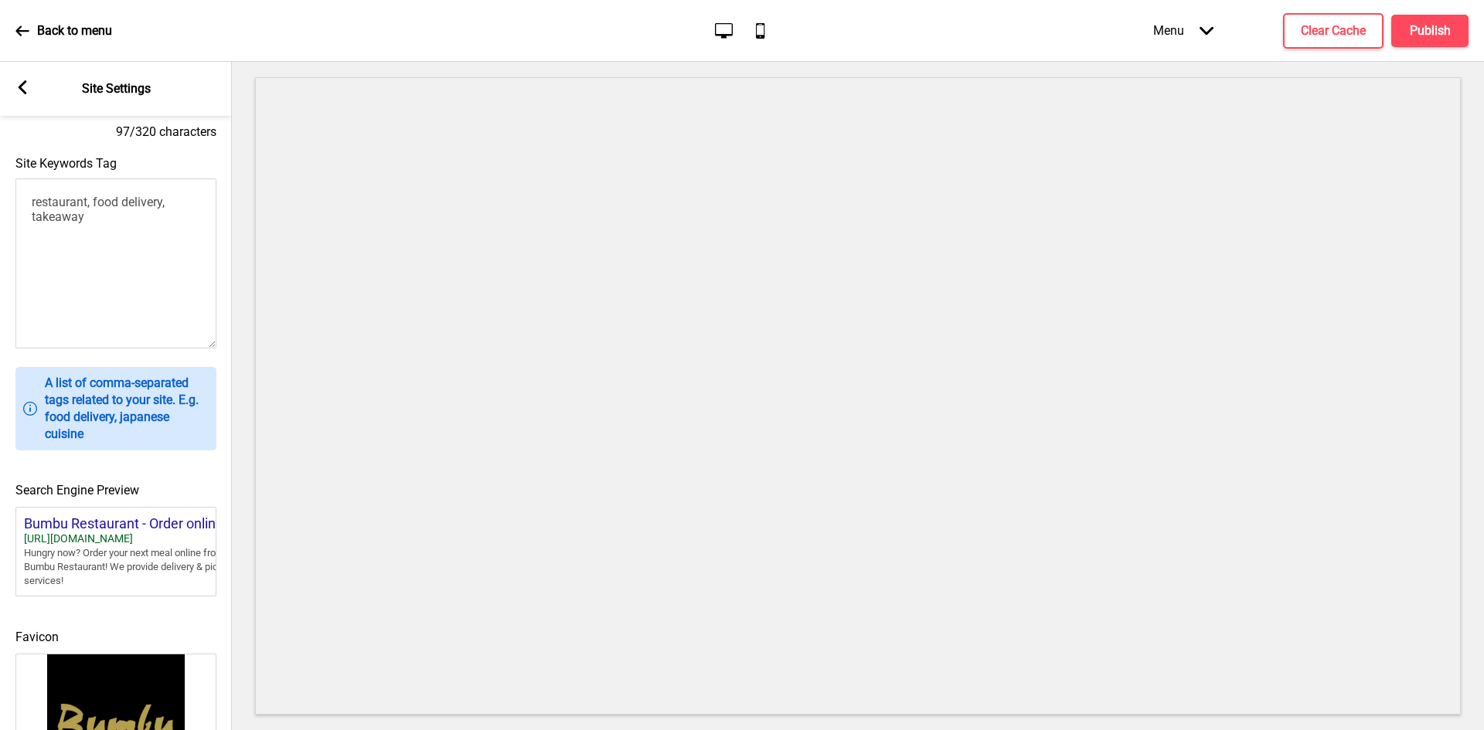
click at [20, 87] on icon at bounding box center [23, 87] width 9 height 14
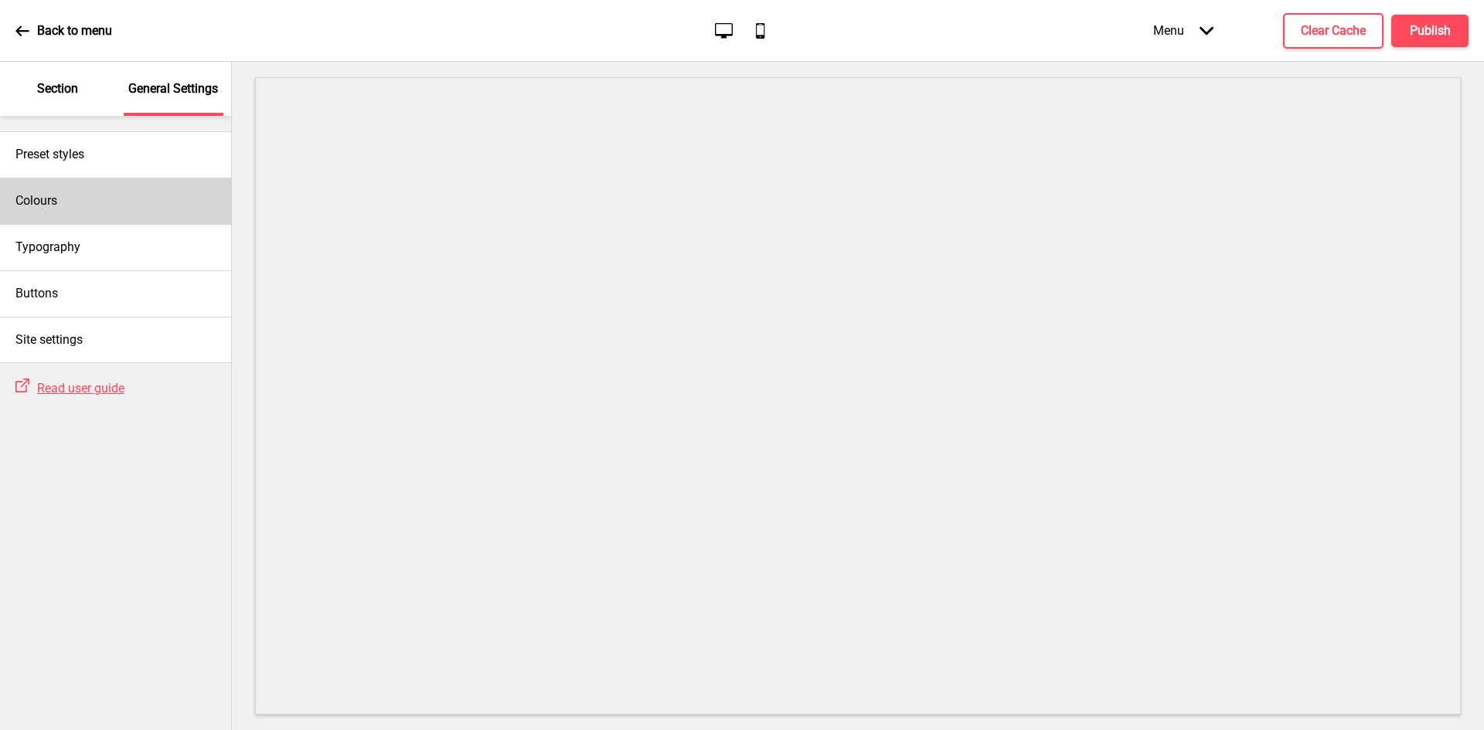
click at [84, 185] on div "Colours" at bounding box center [115, 201] width 231 height 46
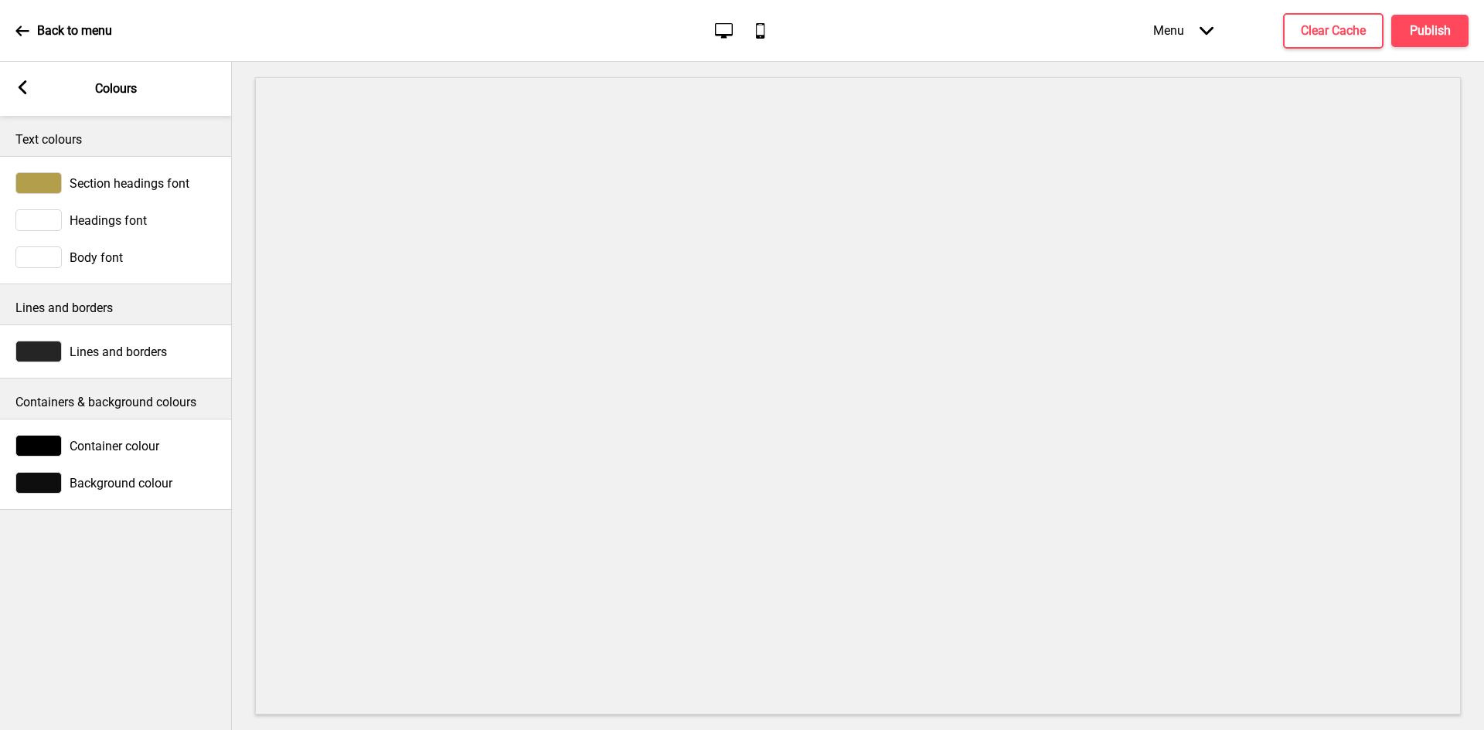
click at [23, 89] on rect at bounding box center [22, 87] width 14 height 14
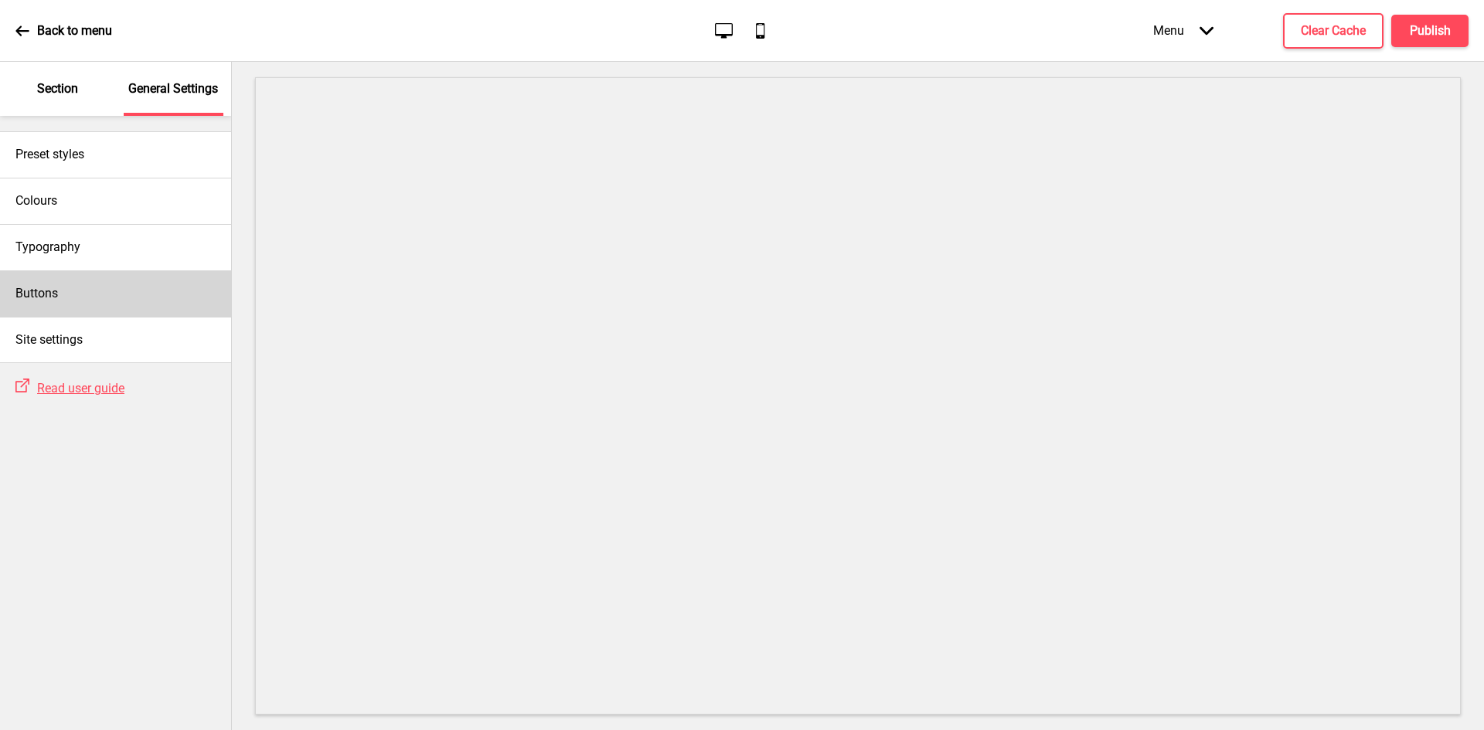
click at [88, 287] on div "Buttons" at bounding box center [115, 293] width 231 height 46
select select "square"
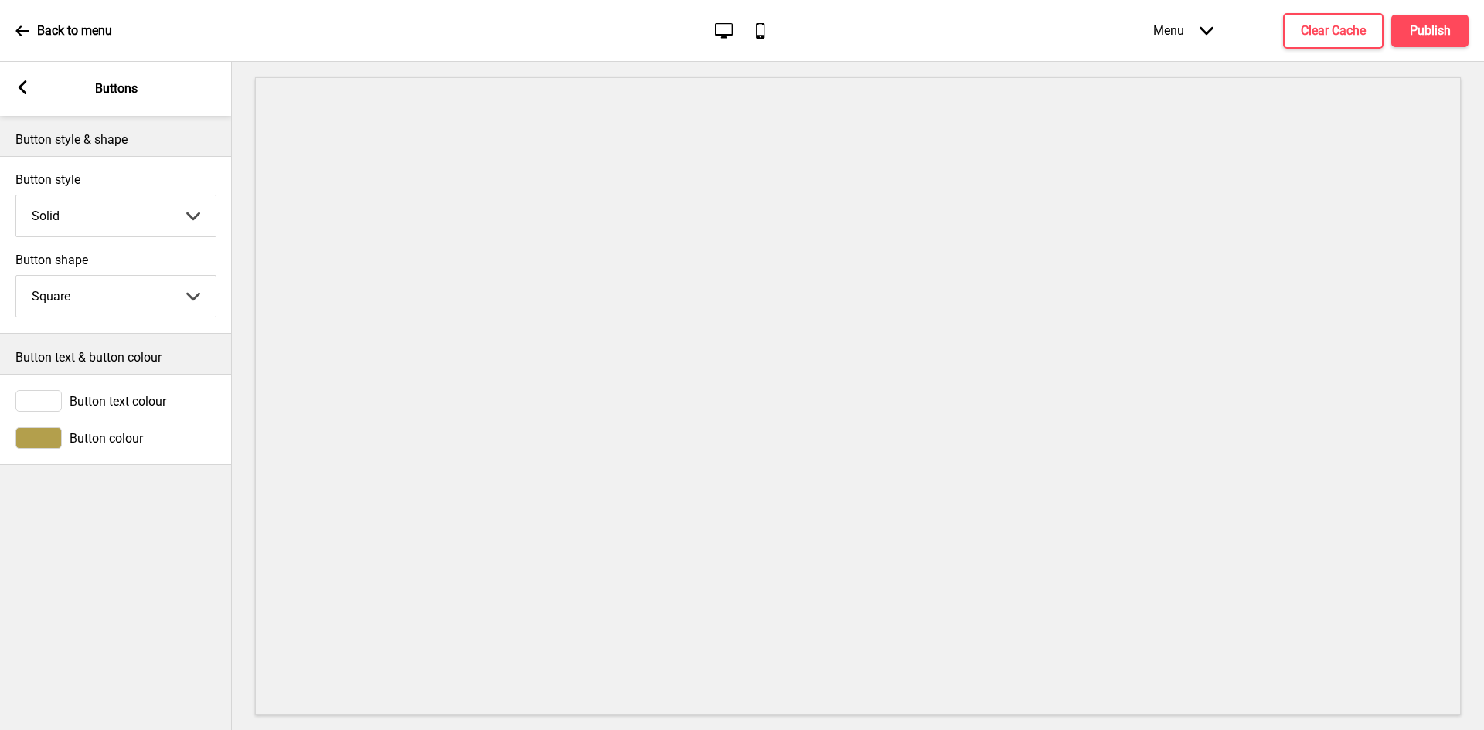
click at [87, 439] on span "Button colour" at bounding box center [106, 438] width 73 height 15
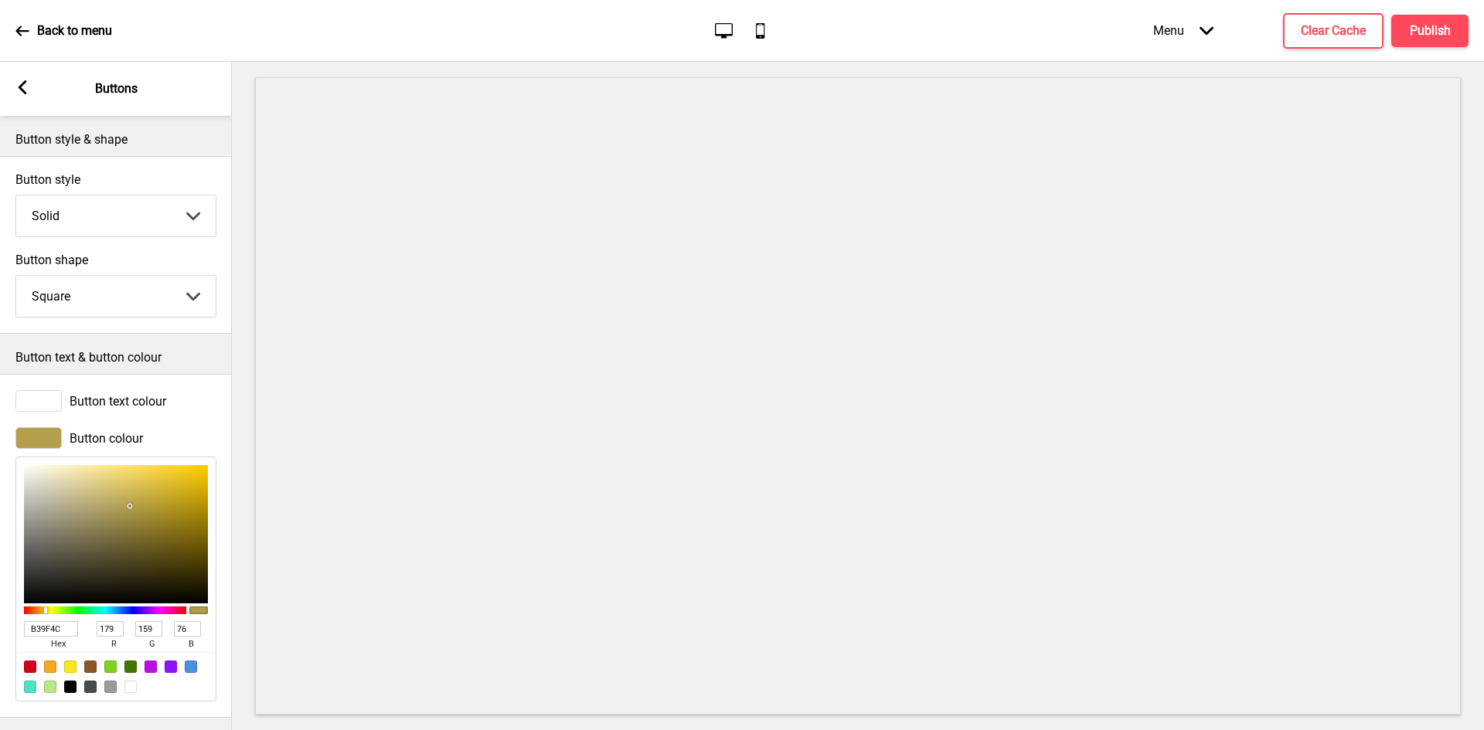
click at [58, 629] on input "B39F4C" at bounding box center [51, 628] width 54 height 15
